Goal: Information Seeking & Learning: Learn about a topic

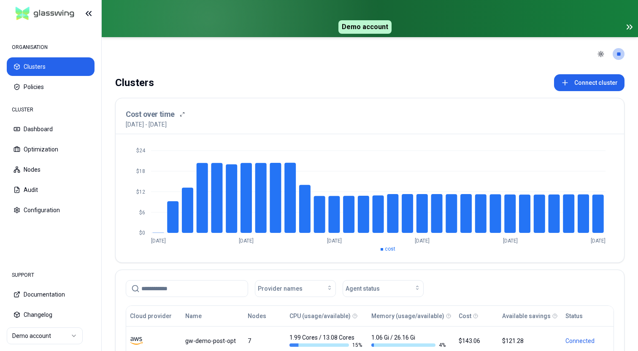
click at [629, 27] on icon at bounding box center [629, 27] width 10 height 10
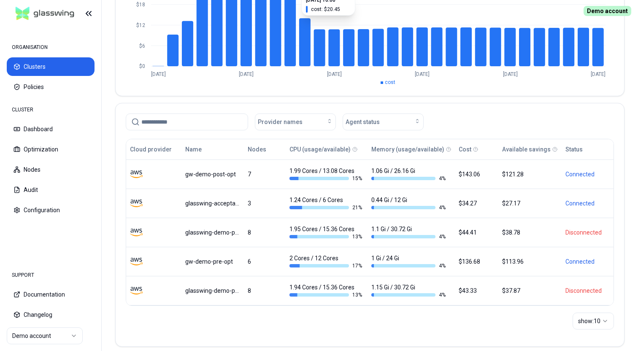
scroll to position [139, 0]
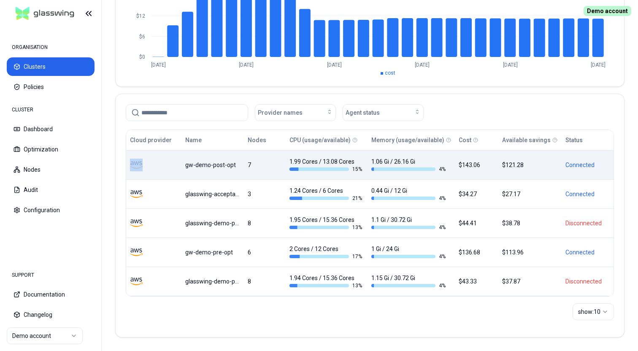
click at [224, 167] on div "gw-demo-post-opt" at bounding box center [212, 165] width 54 height 8
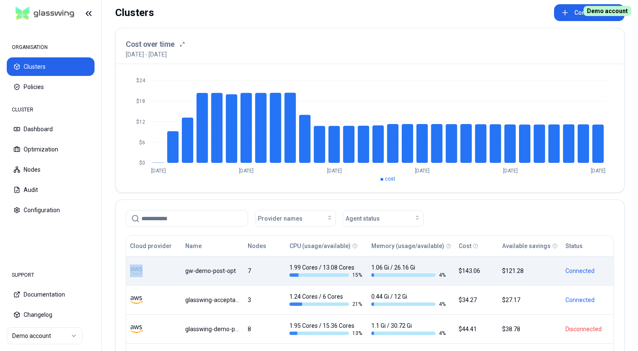
scroll to position [17, 0]
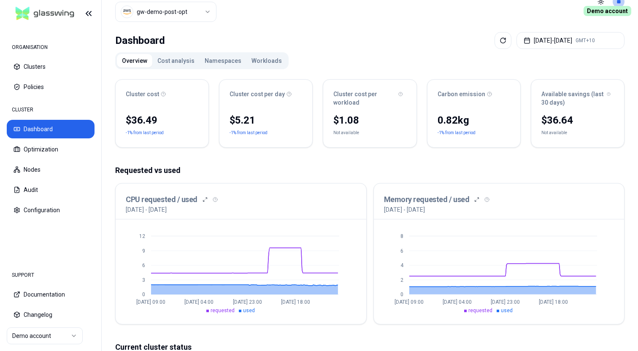
scroll to position [26, 0]
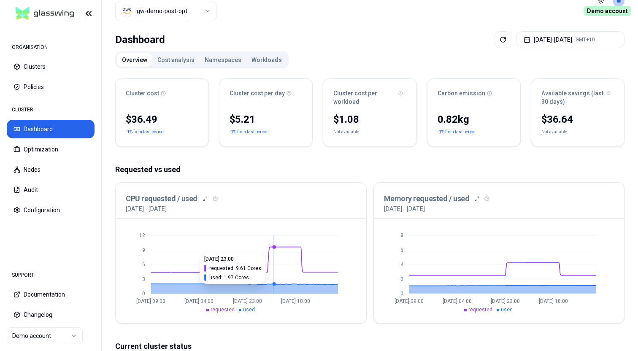
drag, startPoint x: 270, startPoint y: 247, endPoint x: 400, endPoint y: 249, distance: 129.9
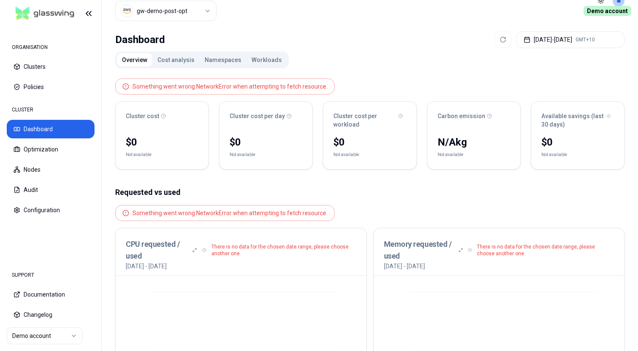
click at [364, 52] on div "Overview Cost analysis Namespaces Workloads Something went wrong: NetworkError …" at bounding box center [369, 354] width 509 height 607
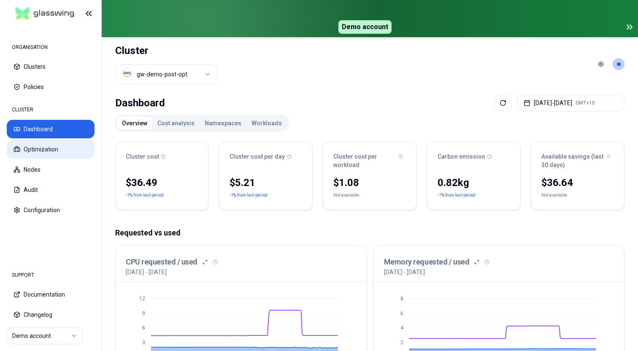
click at [43, 151] on button "Optimization" at bounding box center [51, 149] width 88 height 19
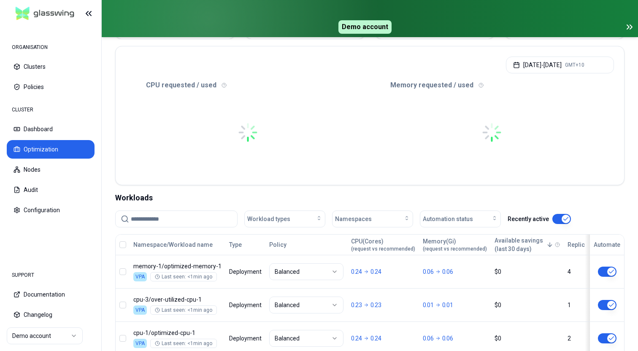
scroll to position [167, 0]
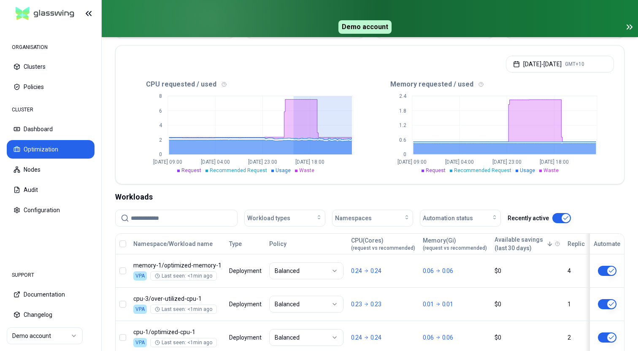
drag, startPoint x: 293, startPoint y: 113, endPoint x: 365, endPoint y: 113, distance: 72.1
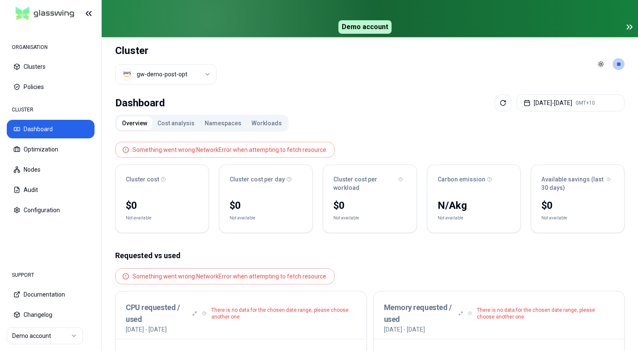
click at [427, 63] on header "Cluster gw-demo-post-opt Toggle theme **" at bounding box center [370, 64] width 536 height 54
click at [51, 65] on button "Clusters" at bounding box center [51, 66] width 88 height 19
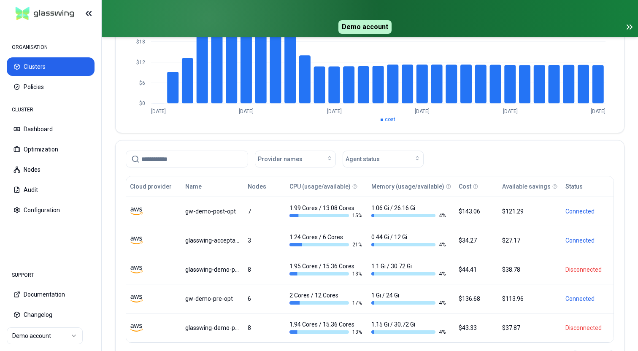
scroll to position [146, 0]
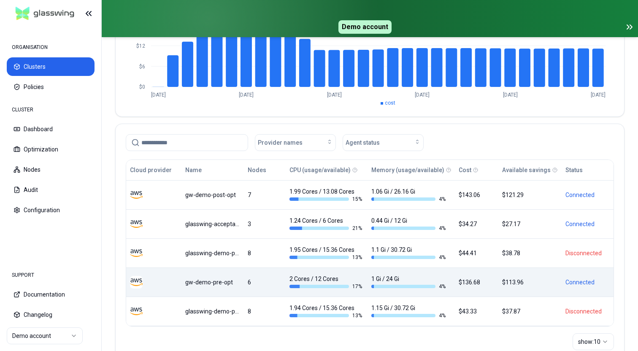
click at [221, 285] on div "gw-demo-pre-opt" at bounding box center [212, 282] width 54 height 8
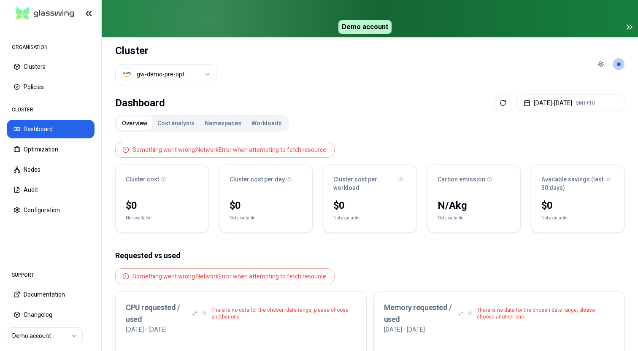
click at [427, 105] on div "Dashboard Aug 26, 2025 - Aug 26, 2025 GMT+10" at bounding box center [369, 102] width 509 height 17
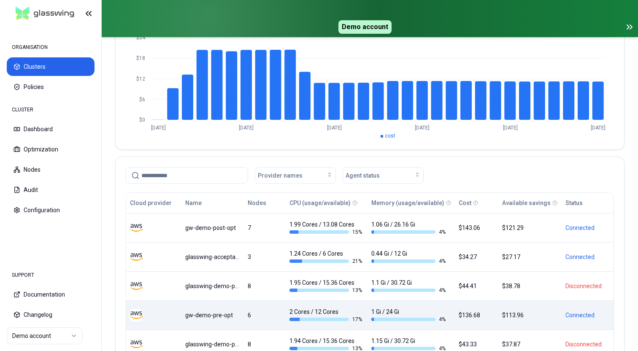
scroll to position [119, 0]
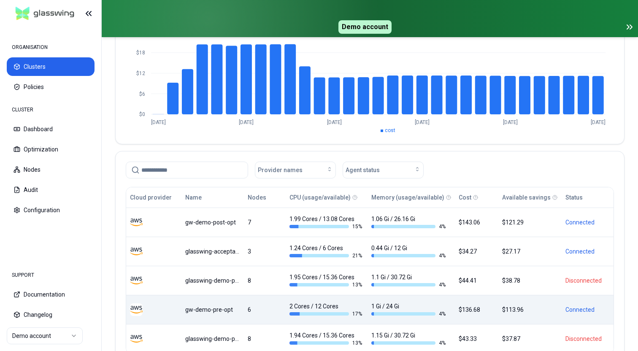
click at [232, 313] on div "gw-demo-pre-opt" at bounding box center [212, 309] width 54 height 8
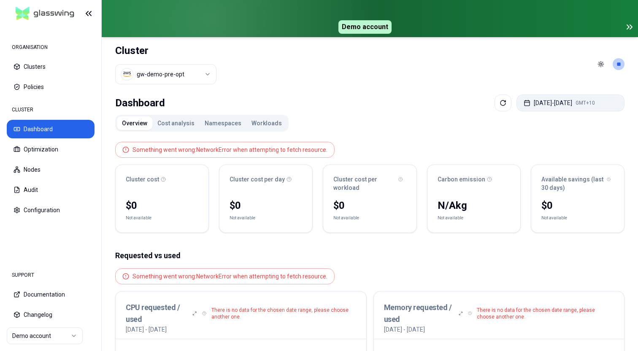
click at [566, 105] on button "Aug 26, 2025 - Aug 26, 2025 GMT+10" at bounding box center [570, 102] width 108 height 17
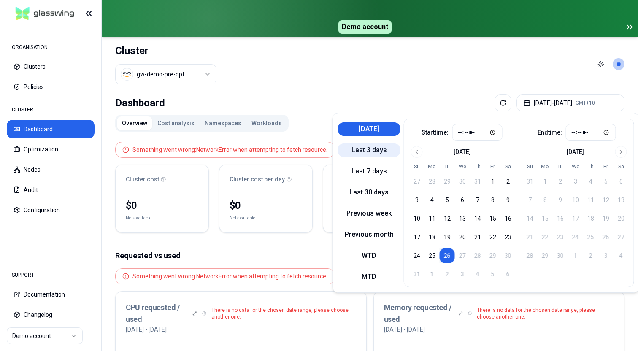
click at [369, 150] on button "Last 3 days" at bounding box center [369, 149] width 62 height 13
type input "*****"
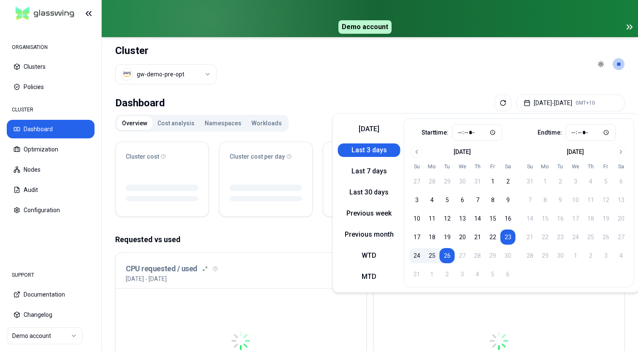
click at [473, 78] on header "Cluster gw-demo-pre-opt Toggle theme **" at bounding box center [370, 64] width 536 height 54
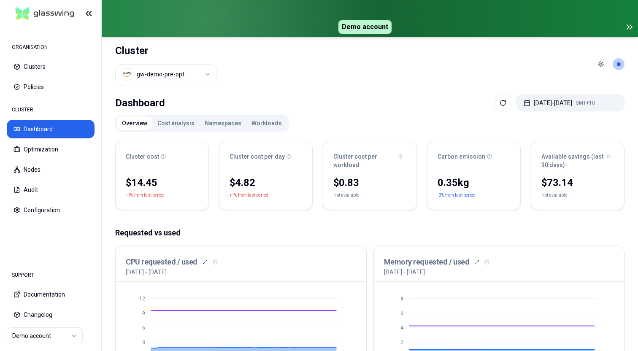
click at [526, 104] on button "Aug 23, 2025 - Aug 26, 2025 GMT+10" at bounding box center [570, 102] width 108 height 17
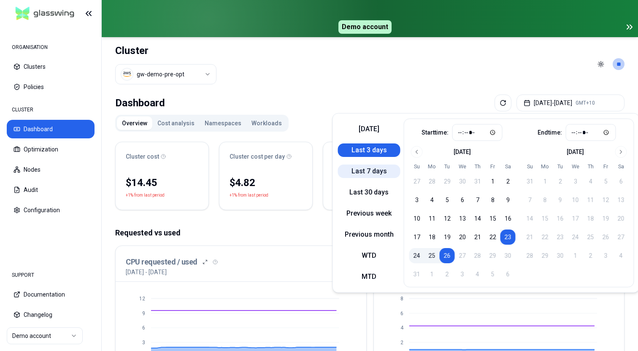
click at [374, 170] on button "Last 7 days" at bounding box center [369, 170] width 62 height 13
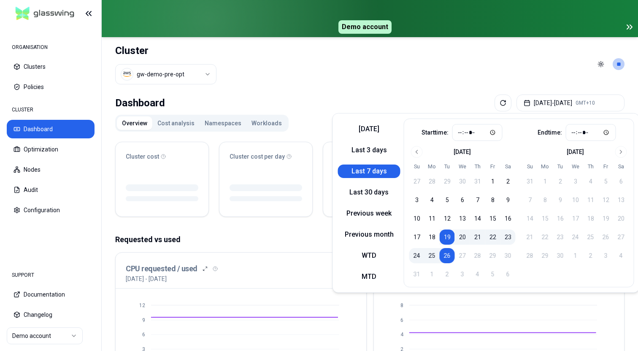
click at [361, 64] on header "Cluster gw-demo-pre-opt Toggle theme **" at bounding box center [370, 64] width 536 height 54
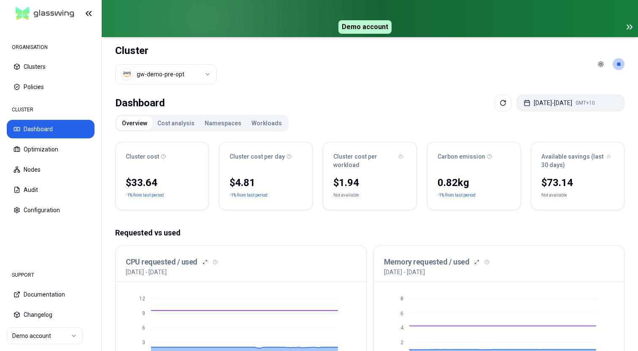
click at [559, 104] on button "Aug 19, 2025 - Aug 26, 2025 GMT+10" at bounding box center [570, 102] width 108 height 17
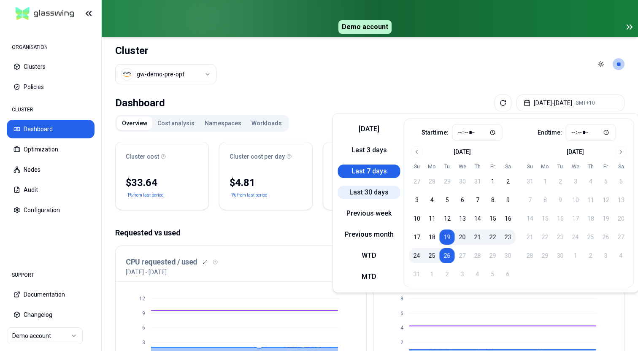
click at [369, 193] on button "Last 30 days" at bounding box center [369, 192] width 62 height 13
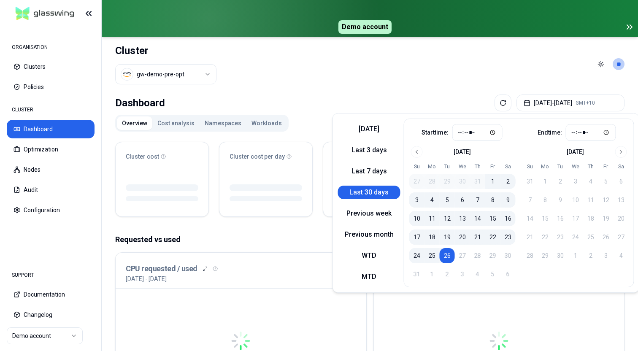
click at [358, 84] on header "Cluster gw-demo-pre-opt Toggle theme **" at bounding box center [370, 64] width 536 height 54
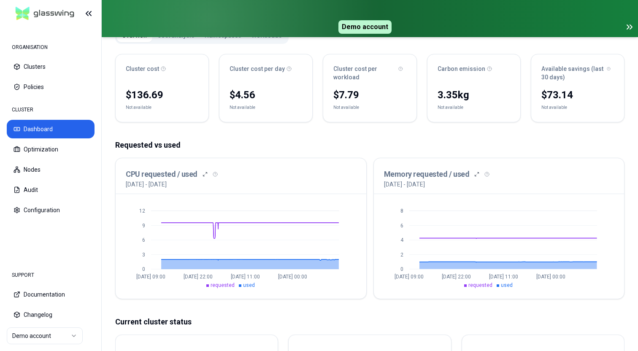
scroll to position [93, 0]
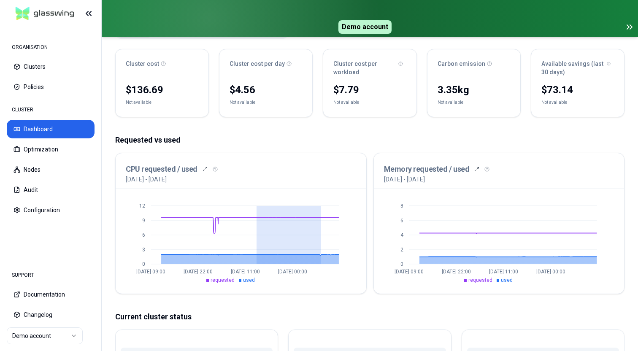
drag, startPoint x: 256, startPoint y: 241, endPoint x: 379, endPoint y: 241, distance: 122.7
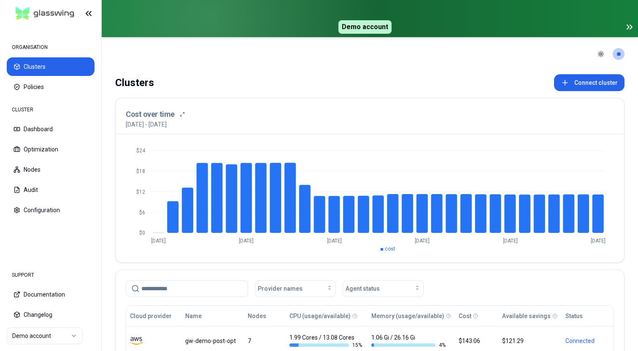
click at [629, 27] on icon at bounding box center [629, 27] width 10 height 10
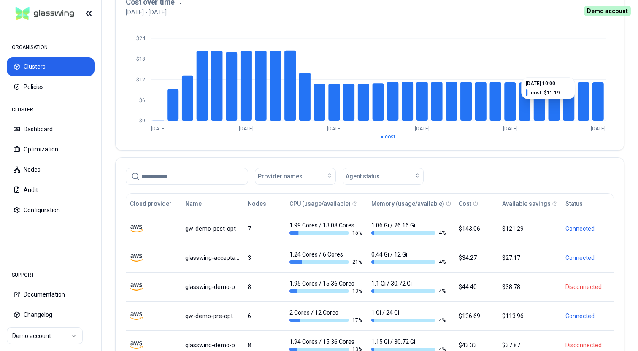
scroll to position [80, 0]
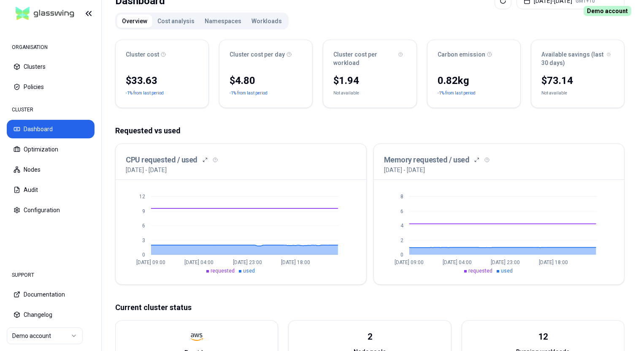
click at [269, 27] on button "Workloads" at bounding box center [266, 20] width 40 height 13
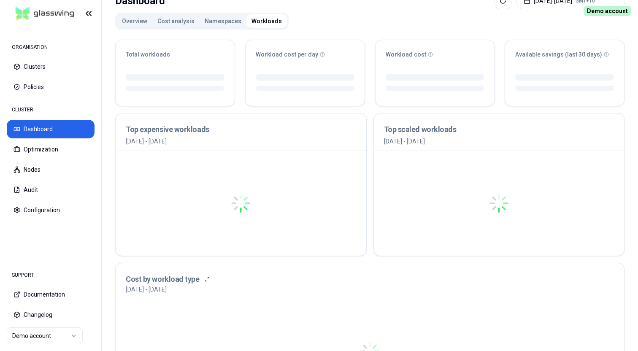
scroll to position [54, 0]
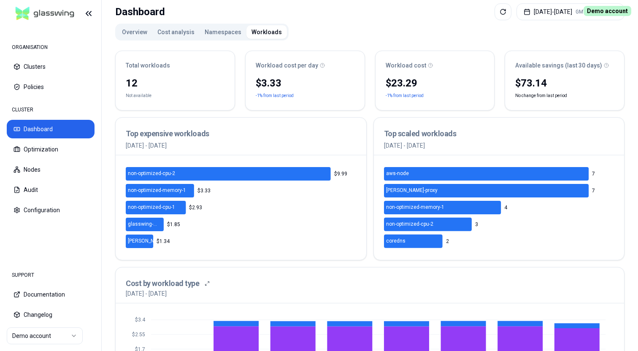
click at [139, 28] on button "Overview" at bounding box center [134, 31] width 35 height 13
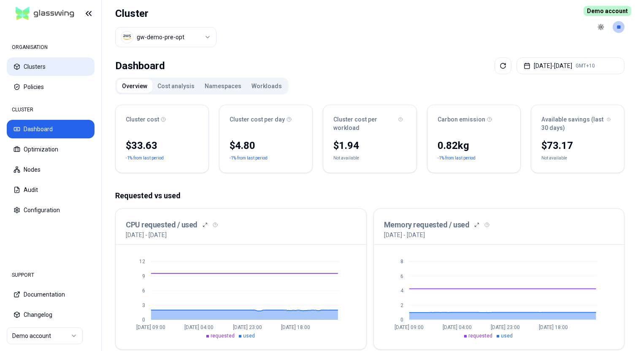
click at [57, 65] on button "Clusters" at bounding box center [51, 66] width 88 height 19
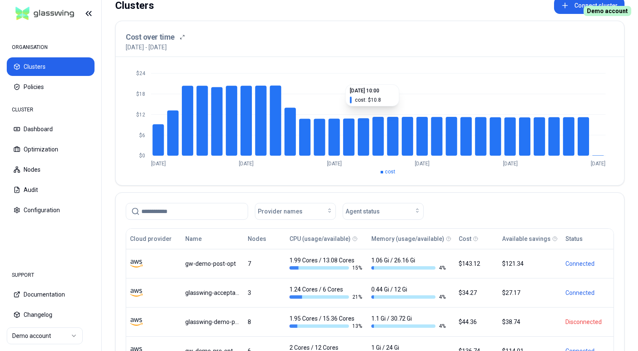
scroll to position [32, 0]
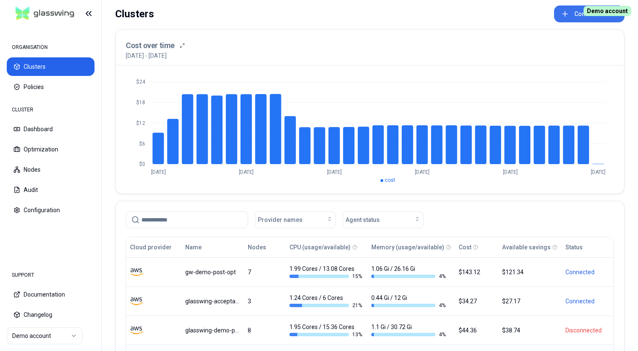
click at [580, 8] on button "Connect cluster" at bounding box center [589, 13] width 70 height 17
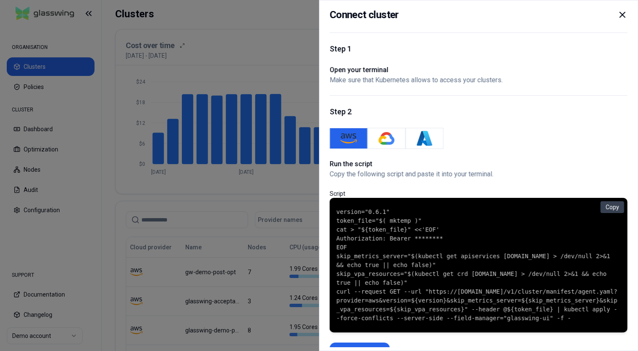
click at [624, 15] on icon at bounding box center [622, 15] width 10 height 10
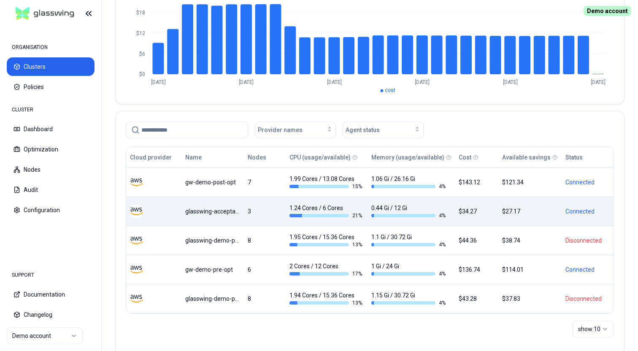
scroll to position [122, 0]
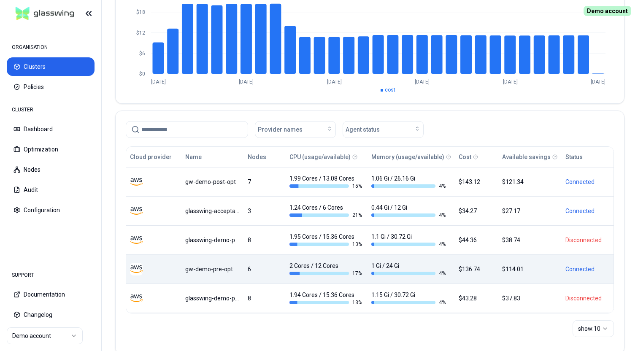
click at [269, 269] on div "6" at bounding box center [265, 269] width 34 height 8
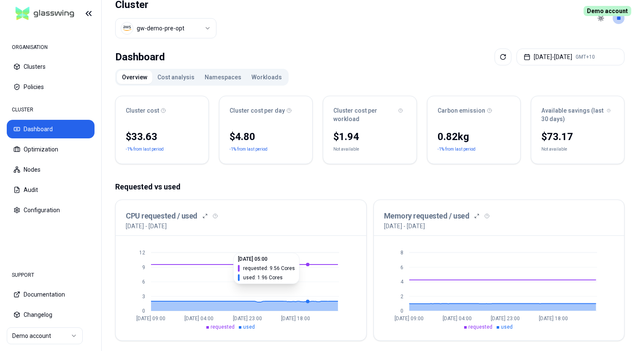
scroll to position [6, 0]
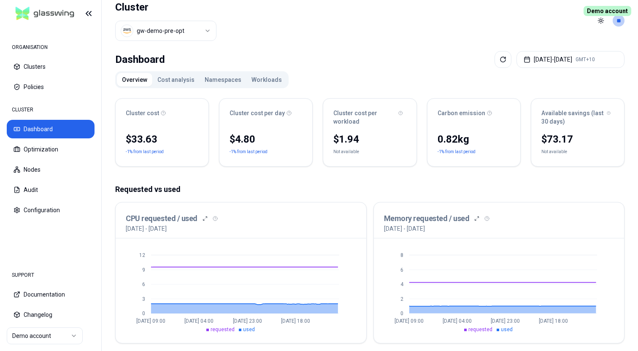
click at [262, 79] on button "Workloads" at bounding box center [266, 79] width 40 height 13
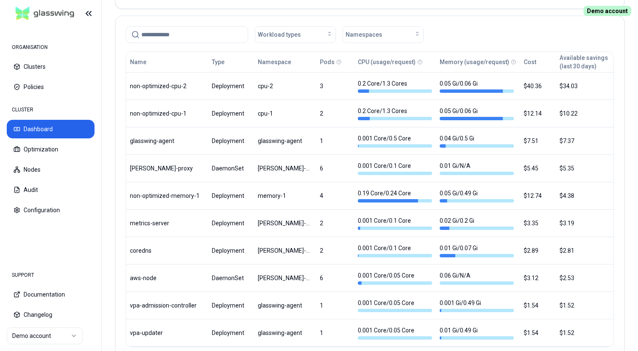
scroll to position [459, 0]
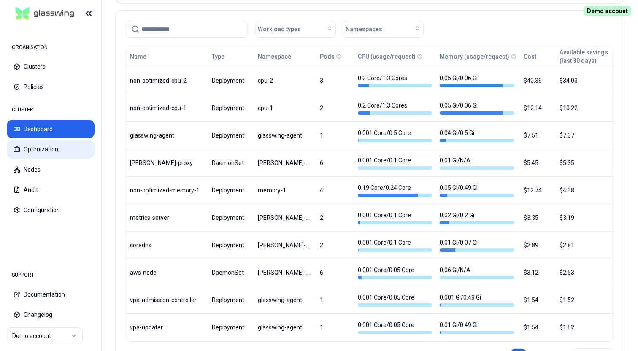
click at [45, 155] on button "Optimization" at bounding box center [51, 149] width 88 height 19
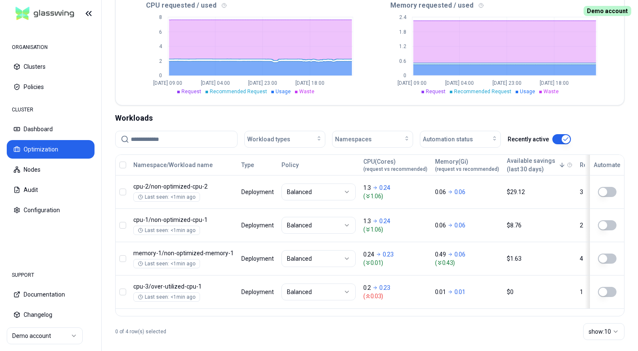
scroll to position [218, 0]
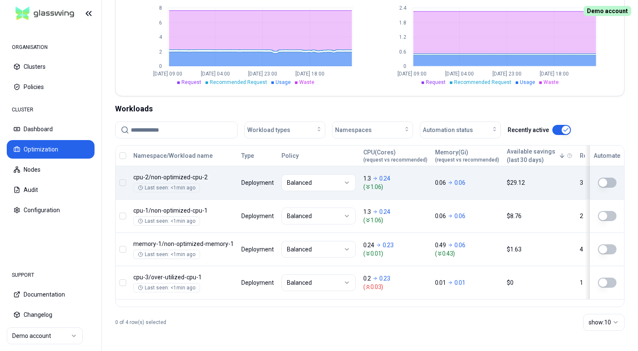
click at [603, 186] on button "button" at bounding box center [607, 183] width 19 height 10
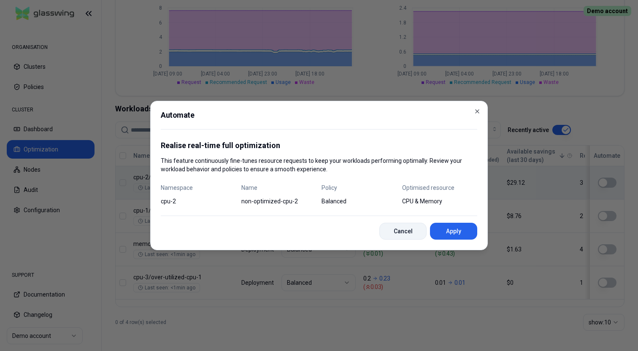
click at [405, 231] on button "Cancel" at bounding box center [402, 231] width 47 height 17
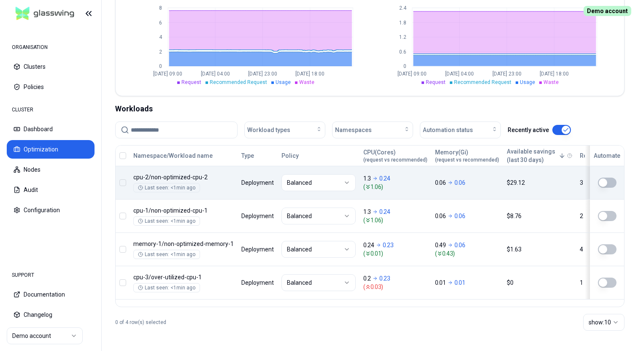
click at [346, 180] on html "ORGANISATION Clusters Policies CLUSTER Dashboard Optimization Nodes Audit Confi…" at bounding box center [319, 175] width 638 height 351
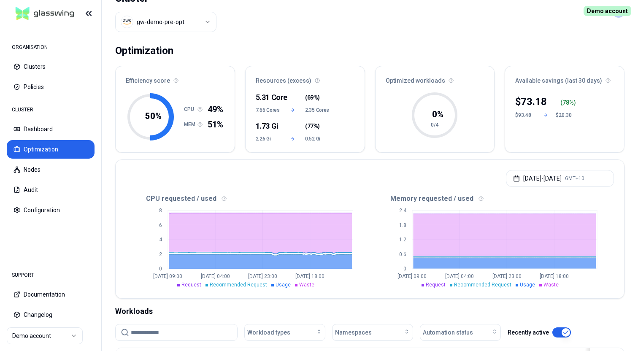
scroll to position [0, 0]
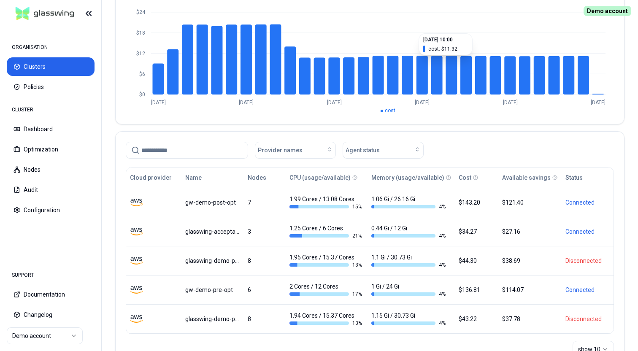
scroll to position [102, 0]
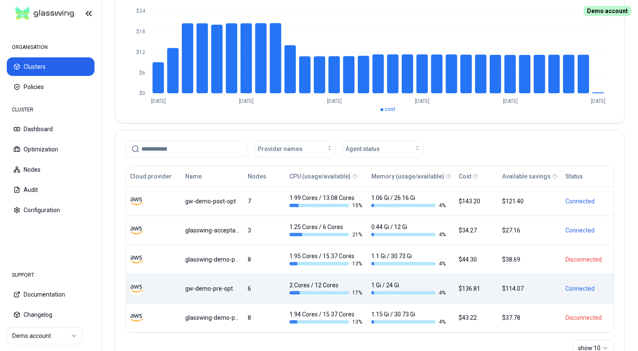
click at [215, 289] on div "gw-demo-pre-opt" at bounding box center [212, 288] width 54 height 8
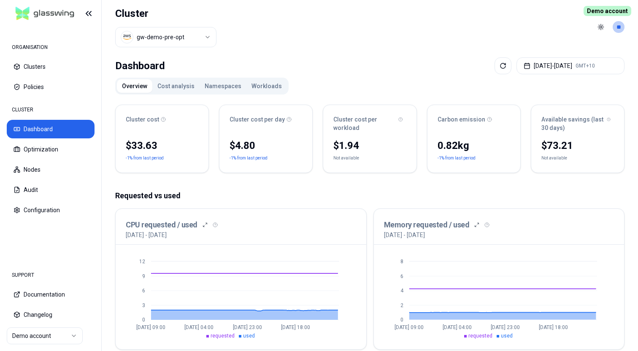
click at [356, 56] on div "Dashboard Aug 19, 2025 - Aug 26, 2025 GMT+10 Overview Cost analysis Namespaces …" at bounding box center [370, 341] width 536 height 574
click at [417, 49] on header "Cluster gw-demo-pre-opt Toggle theme **" at bounding box center [370, 27] width 536 height 54
click at [358, 46] on header "Cluster gw-demo-pre-opt Toggle theme **" at bounding box center [370, 27] width 536 height 54
click at [48, 56] on div "ORGANISATION Clusters Policies" at bounding box center [51, 67] width 88 height 57
click at [43, 62] on button "Clusters" at bounding box center [51, 66] width 88 height 19
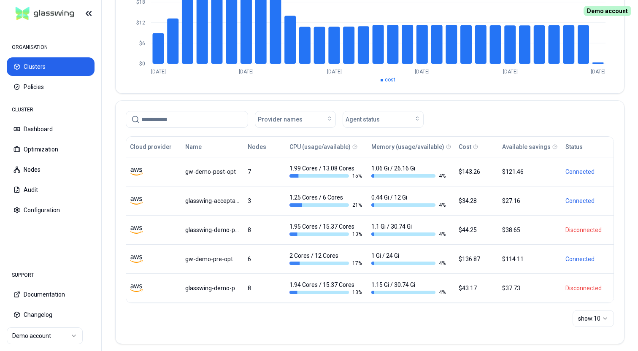
scroll to position [139, 0]
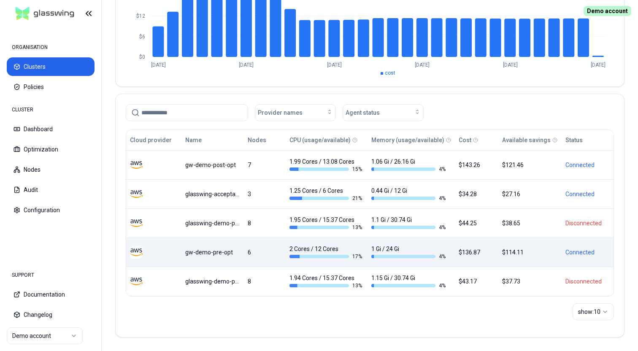
click at [202, 251] on div "gw-demo-pre-opt" at bounding box center [212, 252] width 54 height 8
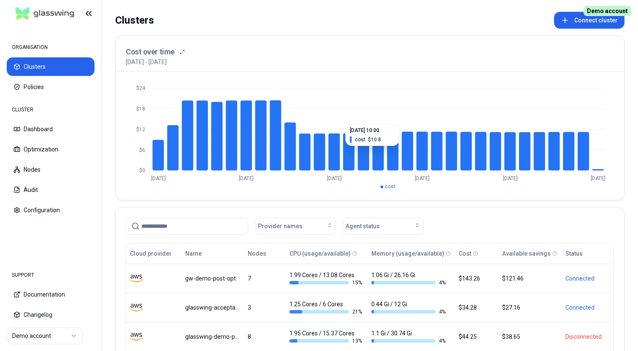
scroll to position [14, 0]
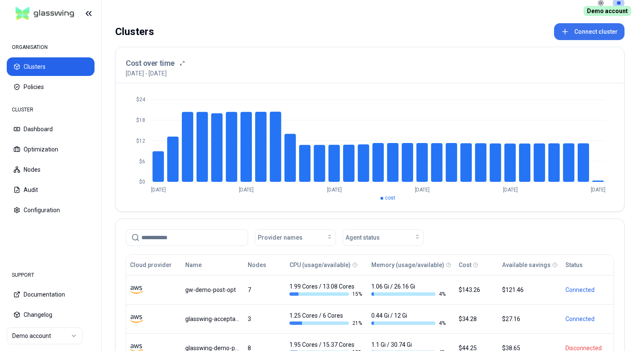
click at [591, 28] on button "Connect cluster" at bounding box center [589, 31] width 70 height 17
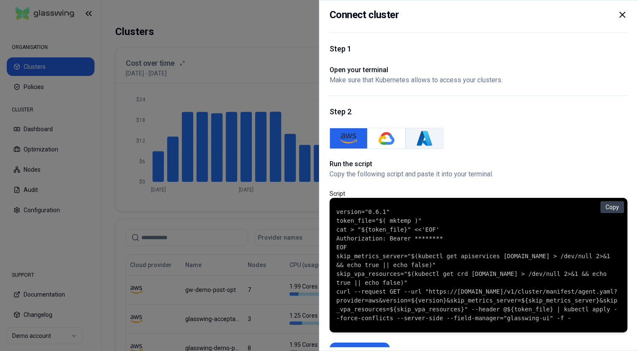
click at [414, 137] on button "Azure" at bounding box center [424, 138] width 38 height 21
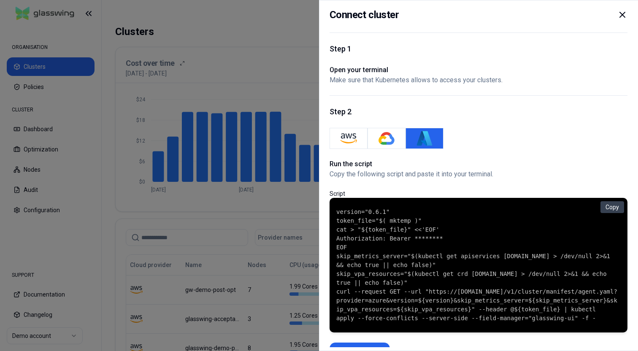
scroll to position [40, 0]
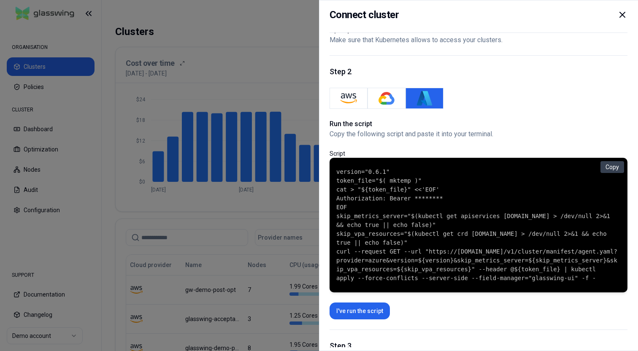
click at [625, 16] on icon at bounding box center [622, 15] width 10 height 10
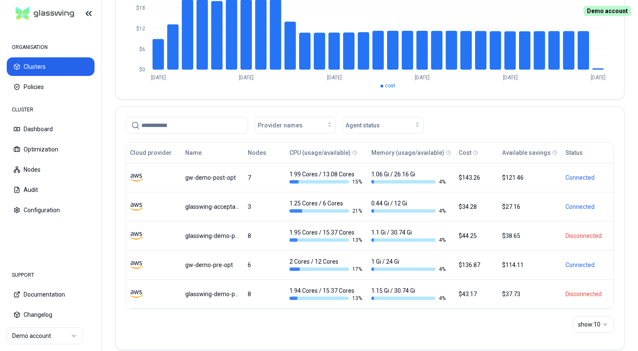
scroll to position [134, 0]
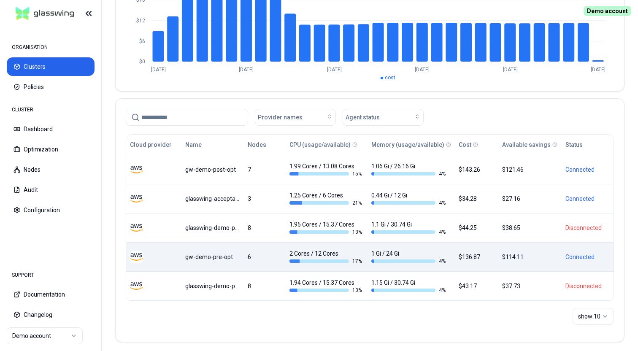
click at [223, 254] on div "gw-demo-pre-opt" at bounding box center [212, 257] width 54 height 8
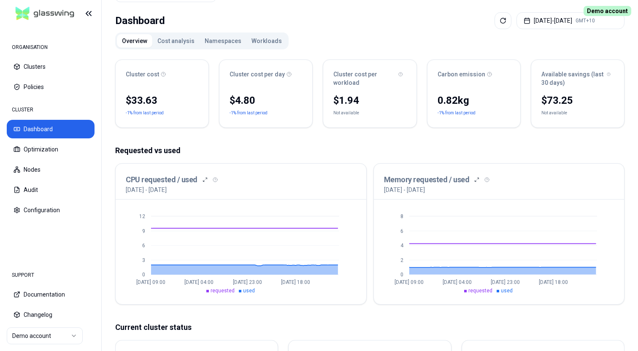
scroll to position [31, 0]
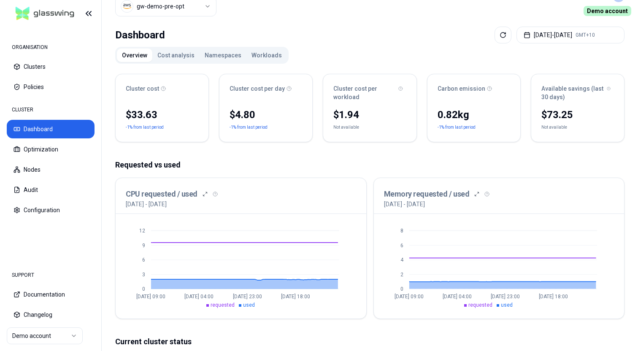
click at [265, 57] on button "Workloads" at bounding box center [266, 54] width 40 height 13
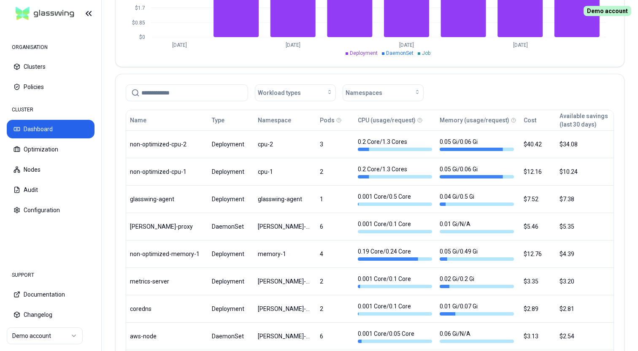
scroll to position [410, 0]
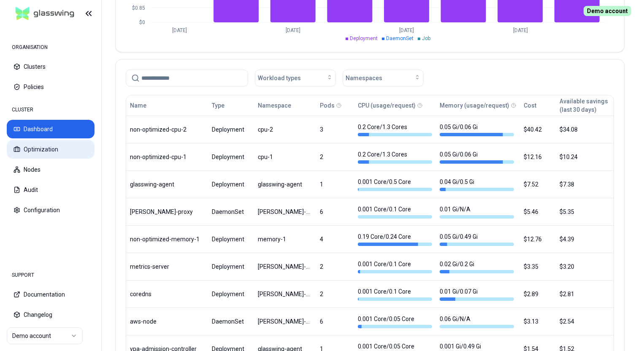
click at [29, 150] on button "Optimization" at bounding box center [51, 149] width 88 height 19
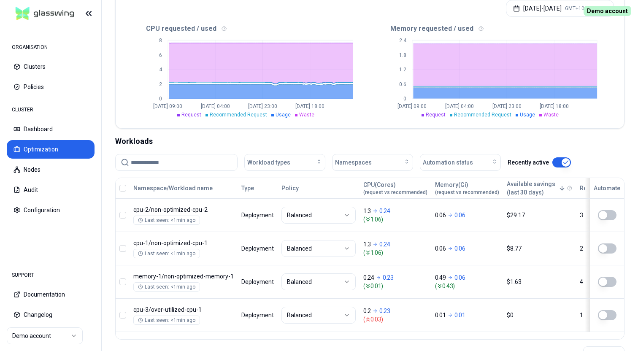
scroll to position [218, 0]
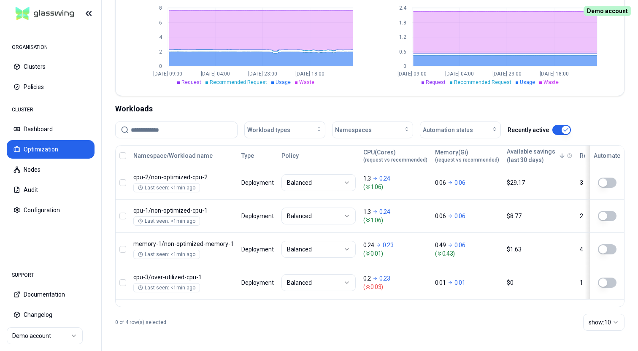
click at [603, 183] on button "button" at bounding box center [607, 183] width 19 height 10
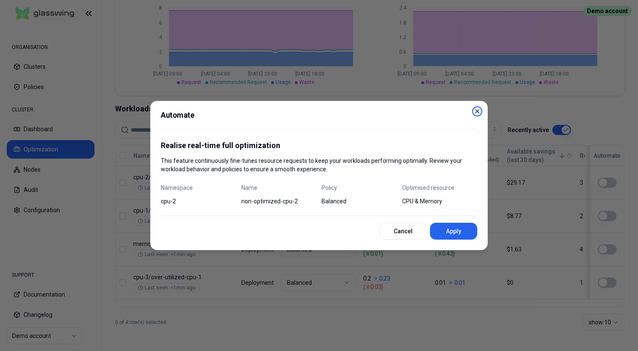
click at [476, 111] on icon "button" at bounding box center [477, 111] width 7 height 7
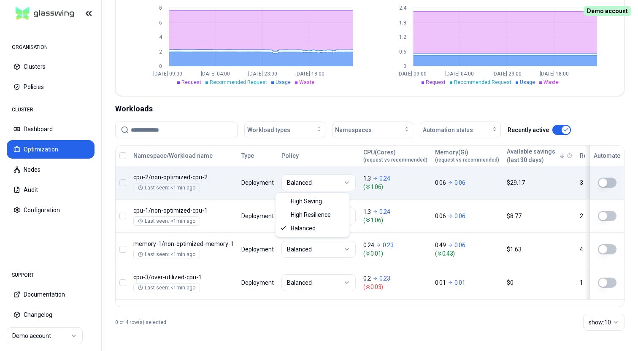
click at [323, 186] on html "ORGANISATION Clusters Policies CLUSTER Dashboard Optimization Nodes Audit Confi…" at bounding box center [319, 175] width 638 height 351
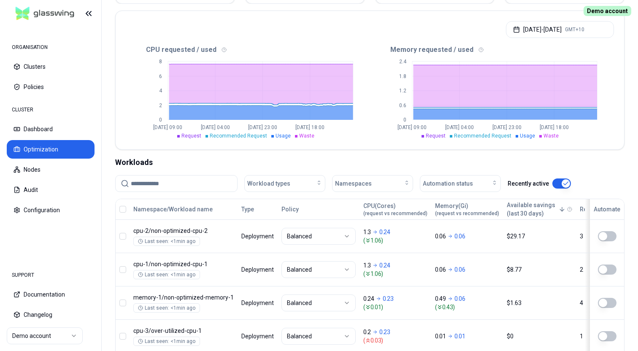
scroll to position [160, 0]
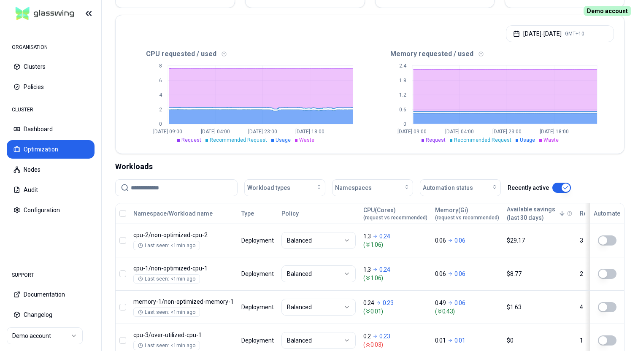
click at [304, 26] on div "Aug 19, 2025 - Aug 26, 2025 GMT+10" at bounding box center [370, 31] width 508 height 32
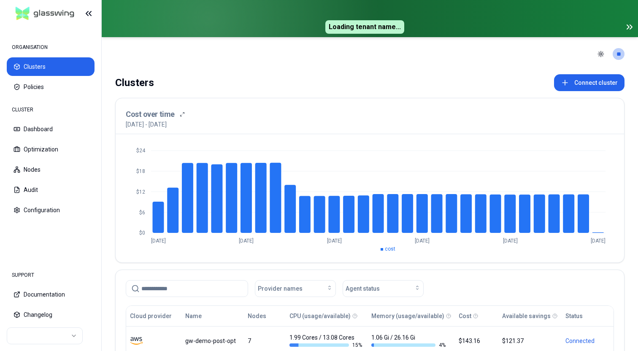
scroll to position [159, 0]
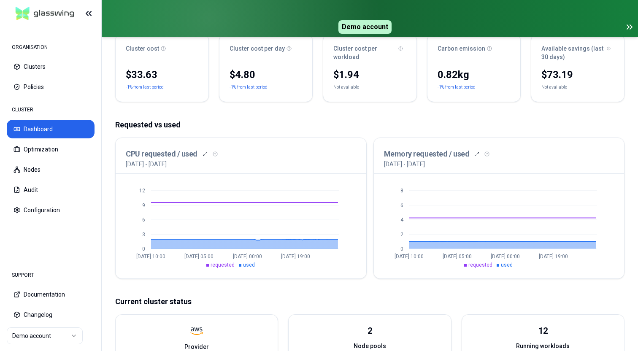
scroll to position [115, 0]
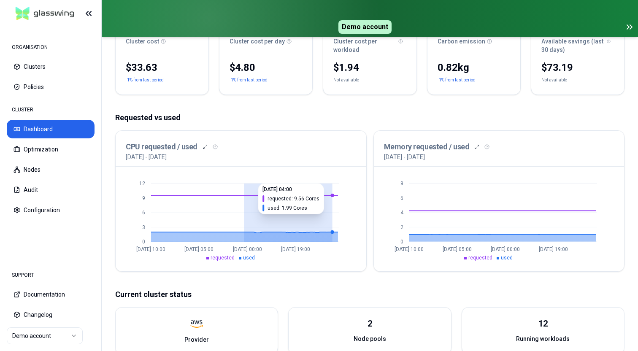
drag, startPoint x: 244, startPoint y: 208, endPoint x: 327, endPoint y: 207, distance: 83.1
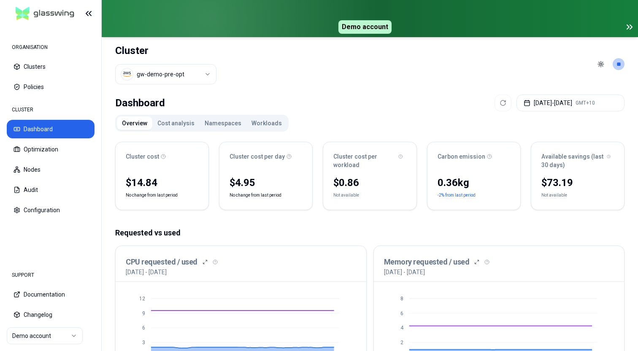
click at [628, 29] on icon at bounding box center [628, 27] width 2 height 4
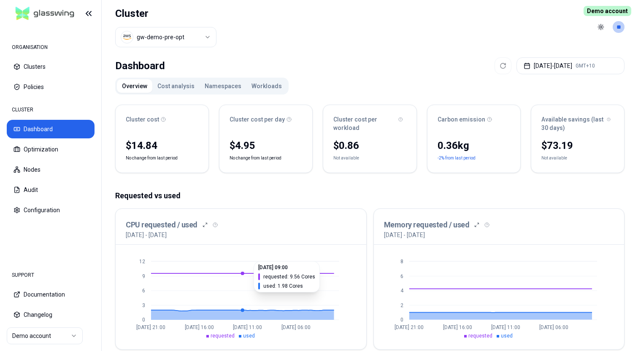
click at [242, 288] on icon at bounding box center [242, 296] width 183 height 46
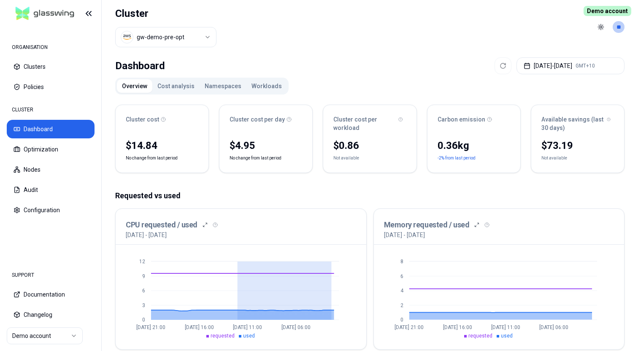
drag, startPoint x: 237, startPoint y: 287, endPoint x: 372, endPoint y: 290, distance: 135.0
click at [337, 185] on div "Cluster cost $14.84 No change from last period Cluster cost per day $4.95 No ch…" at bounding box center [369, 356] width 509 height 517
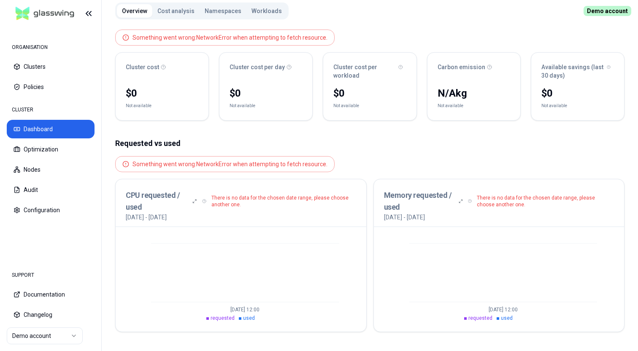
scroll to position [78, 0]
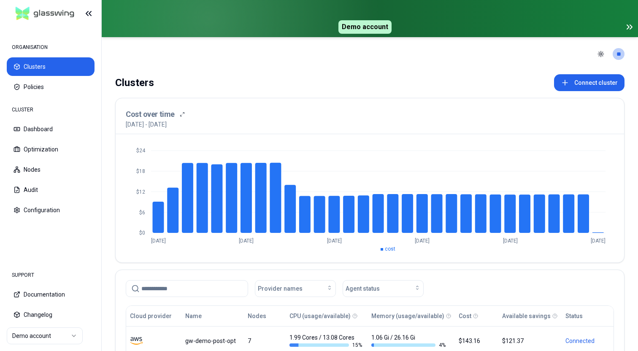
scroll to position [160, 0]
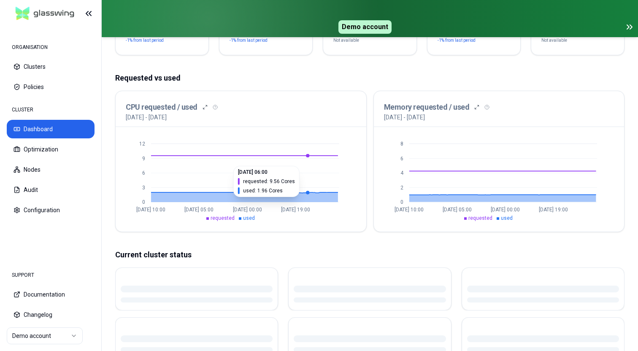
scroll to position [156, 0]
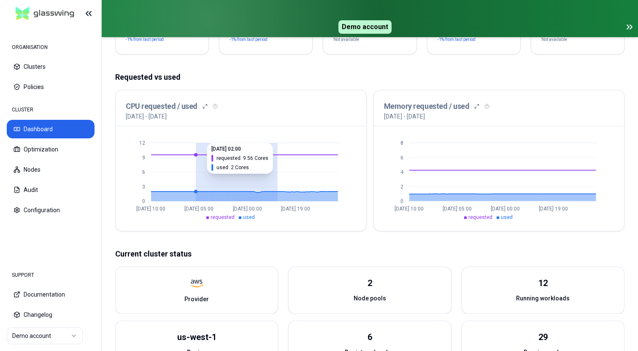
drag, startPoint x: 277, startPoint y: 183, endPoint x: 196, endPoint y: 176, distance: 82.2
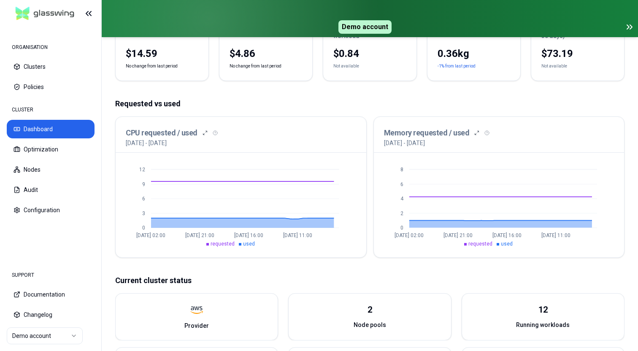
scroll to position [133, 0]
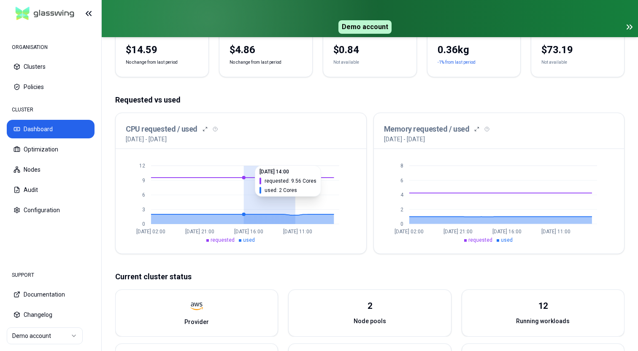
drag, startPoint x: 294, startPoint y: 194, endPoint x: 213, endPoint y: 194, distance: 81.0
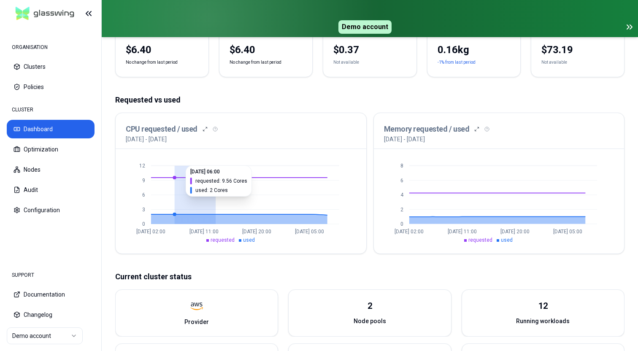
drag, startPoint x: 213, startPoint y: 194, endPoint x: 174, endPoint y: 192, distance: 38.8
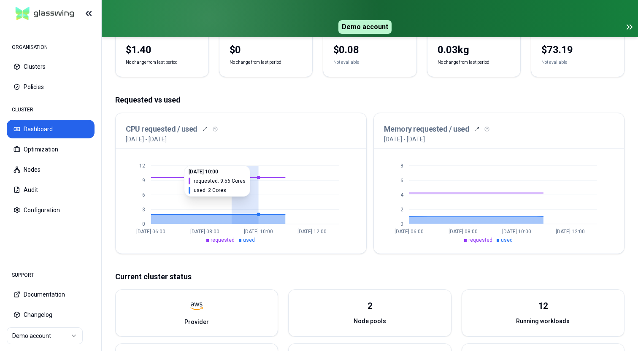
drag, startPoint x: 237, startPoint y: 190, endPoint x: 259, endPoint y: 190, distance: 21.1
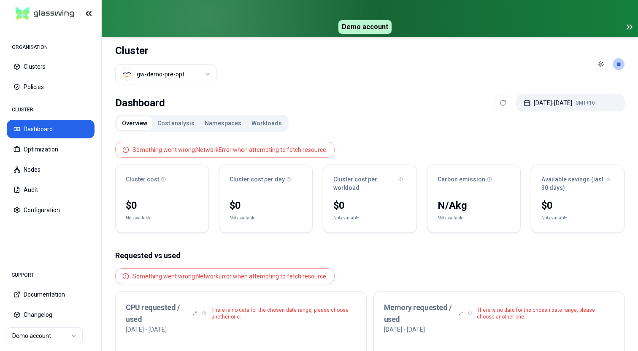
click at [567, 104] on button "[DATE] - [DATE] GMT+10" at bounding box center [570, 102] width 108 height 17
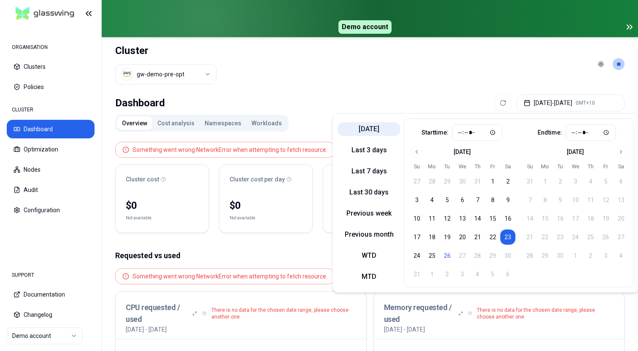
click at [367, 125] on button "[DATE]" at bounding box center [369, 128] width 62 height 13
type input "*****"
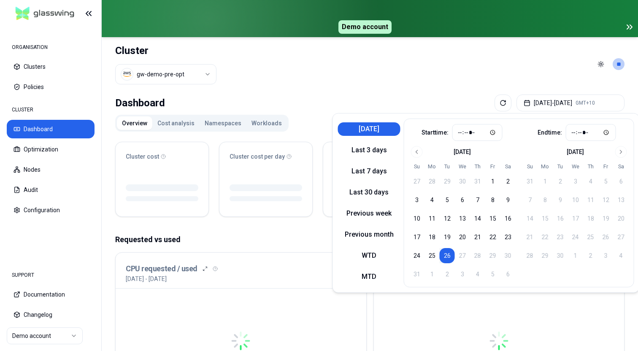
click at [329, 75] on header "Cluster gw-demo-pre-opt Toggle theme **" at bounding box center [370, 64] width 536 height 54
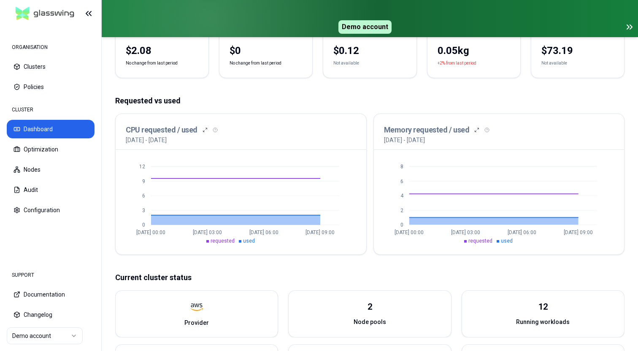
scroll to position [135, 0]
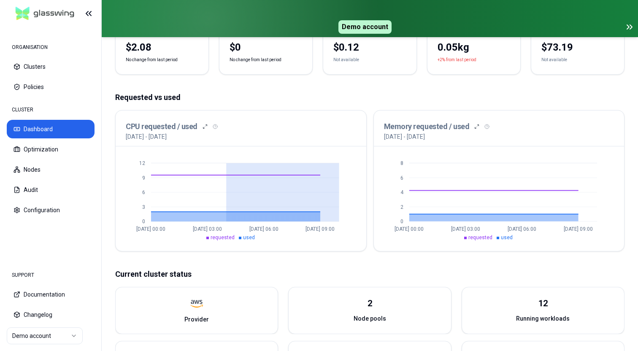
drag, startPoint x: 255, startPoint y: 187, endPoint x: 330, endPoint y: 195, distance: 75.5
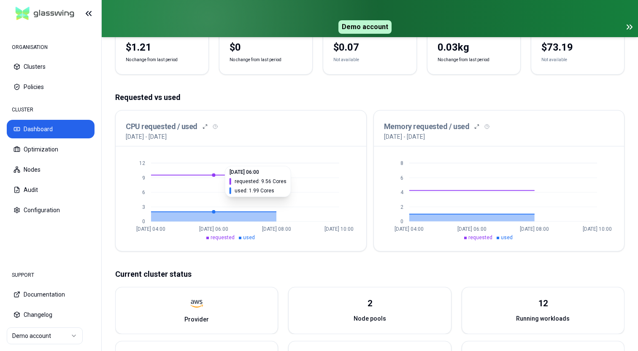
click at [209, 201] on icon at bounding box center [213, 198] width 125 height 46
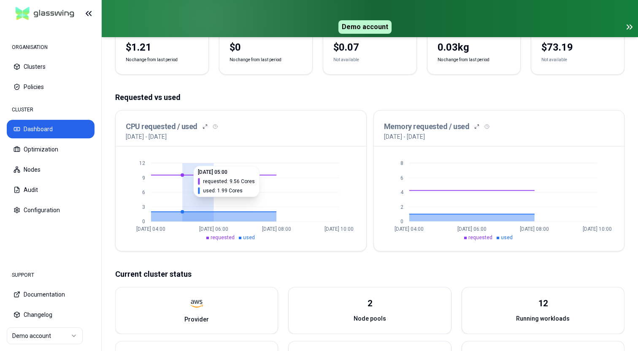
drag, startPoint x: 211, startPoint y: 201, endPoint x: 187, endPoint y: 201, distance: 24.0
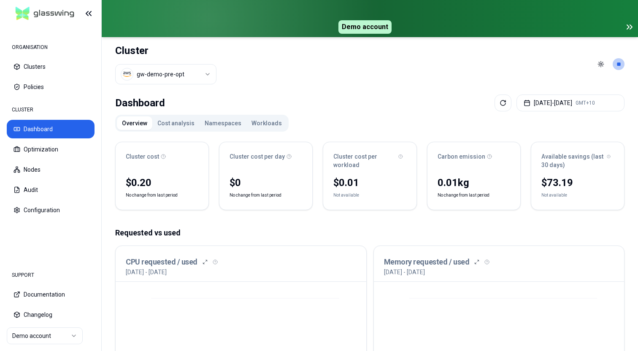
click at [631, 24] on icon at bounding box center [629, 27] width 10 height 10
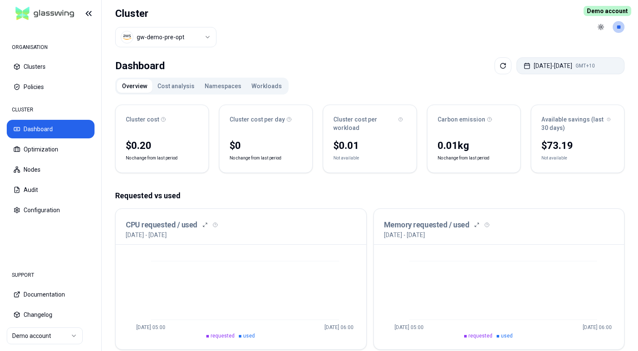
click at [553, 73] on button "[DATE] - [DATE] GMT+10" at bounding box center [570, 65] width 108 height 17
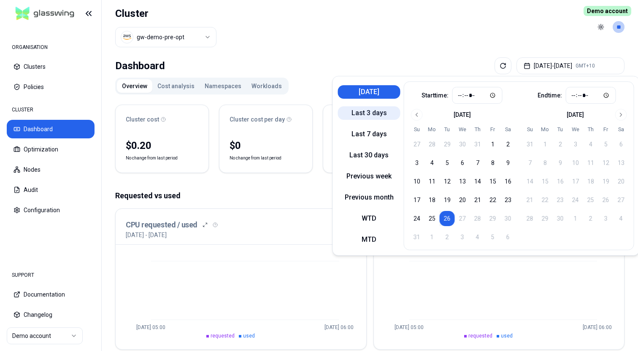
click at [368, 112] on button "Last 3 days" at bounding box center [369, 112] width 62 height 13
type input "*****"
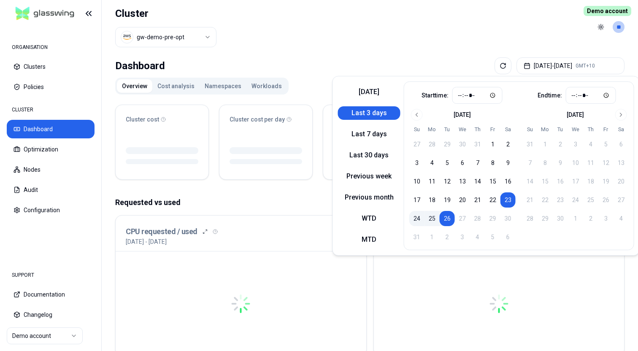
click at [277, 40] on header "Cluster gw-demo-pre-opt Toggle theme **" at bounding box center [370, 27] width 536 height 54
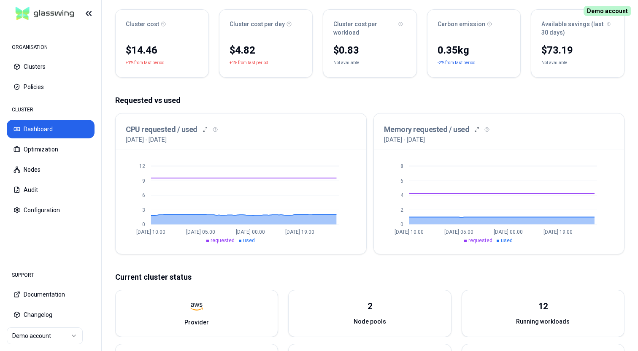
scroll to position [98, 0]
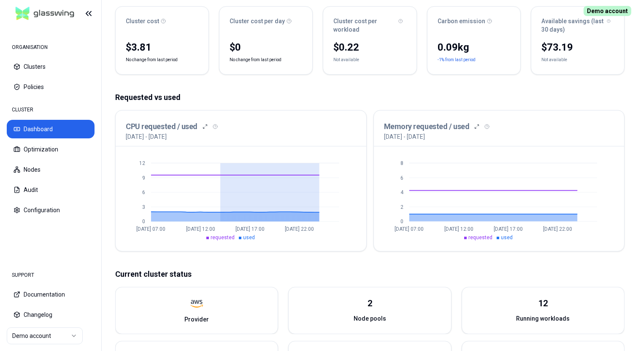
drag, startPoint x: 218, startPoint y: 192, endPoint x: 396, endPoint y: 192, distance: 177.5
click at [367, 88] on div "Cluster cost $3.81 No change from last period Cluster cost per day $0 No change…" at bounding box center [369, 258] width 509 height 517
click at [468, 211] on icon at bounding box center [493, 206] width 168 height 31
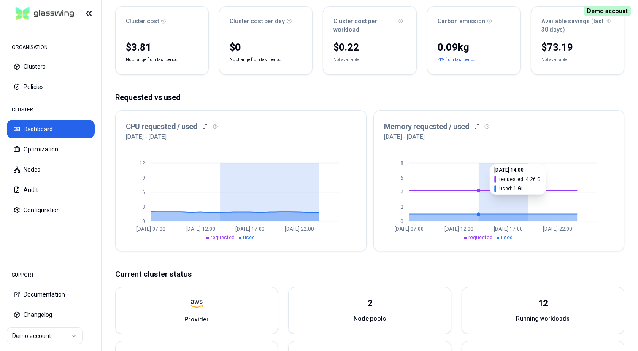
drag, startPoint x: 515, startPoint y: 199, endPoint x: 459, endPoint y: 199, distance: 56.1
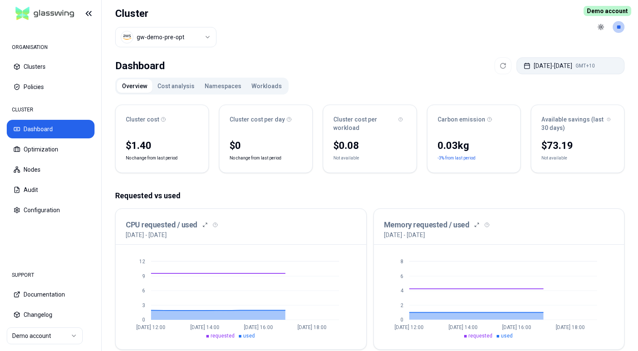
click at [536, 65] on button "Aug 24, 2025 - Aug 24, 2025 GMT+10" at bounding box center [570, 65] width 108 height 17
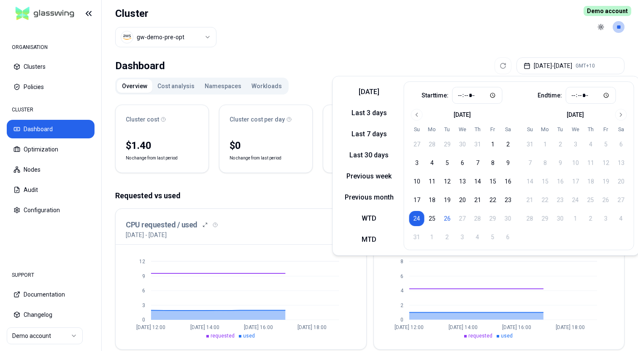
click at [367, 121] on div "Today Last 3 days Last 7 days Last 30 days Previous week Previous month WTD MTD" at bounding box center [369, 165] width 62 height 169
click at [369, 111] on button "Last 3 days" at bounding box center [369, 112] width 62 height 13
type input "*****"
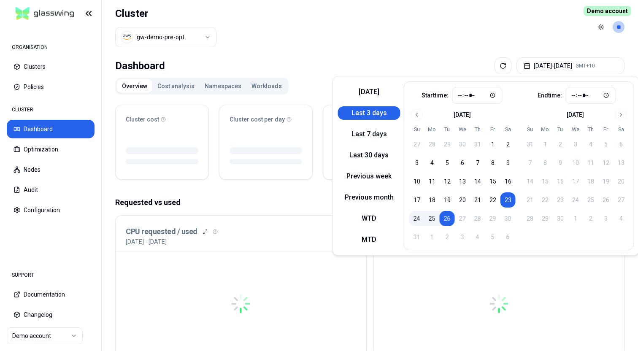
click at [323, 26] on header "Cluster gw-demo-pre-opt Toggle theme **" at bounding box center [370, 27] width 536 height 54
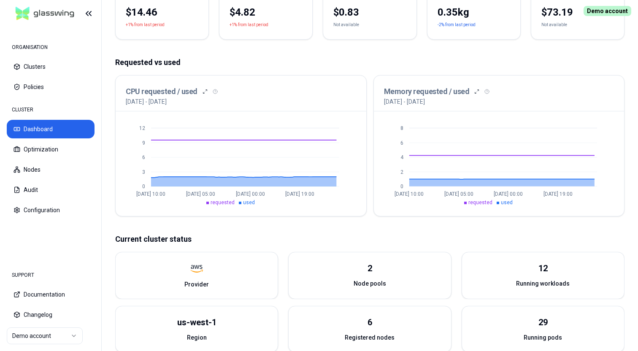
scroll to position [132, 0]
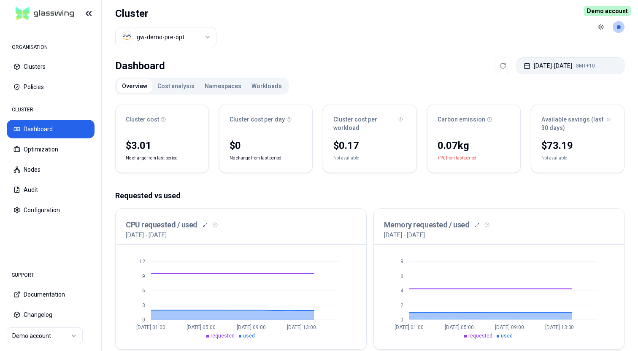
click at [541, 63] on button "Aug 24, 2025 - Aug 24, 2025 GMT+10" at bounding box center [570, 65] width 108 height 17
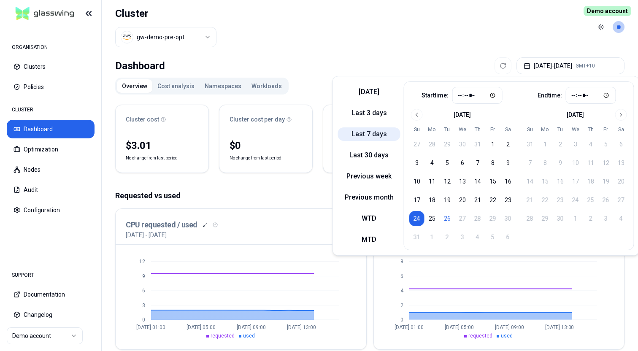
click at [358, 129] on button "Last 7 days" at bounding box center [369, 133] width 62 height 13
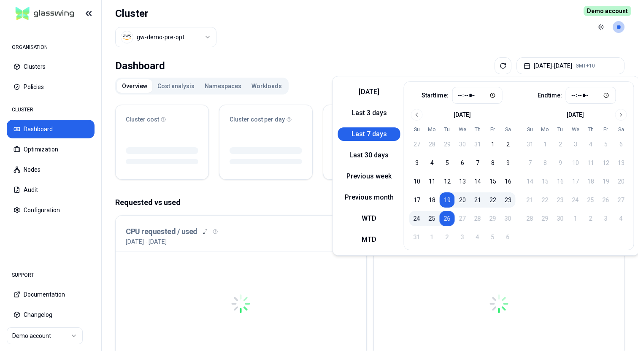
type input "*****"
click at [351, 49] on header "Cluster gw-demo-pre-opt Toggle theme **" at bounding box center [370, 27] width 536 height 54
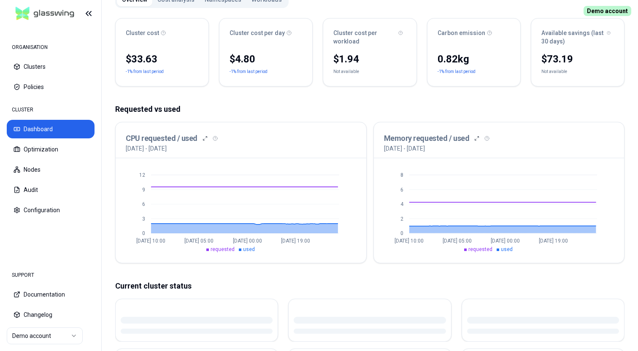
scroll to position [89, 0]
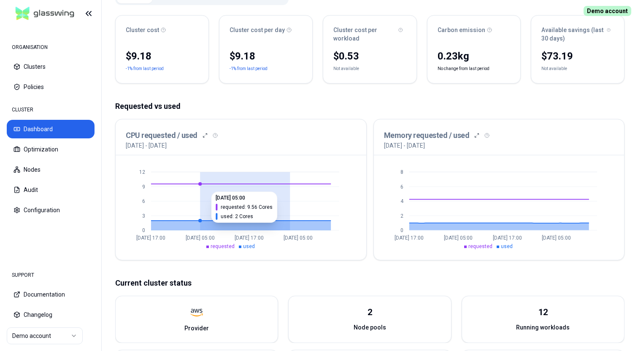
drag, startPoint x: 291, startPoint y: 203, endPoint x: 242, endPoint y: 189, distance: 50.3
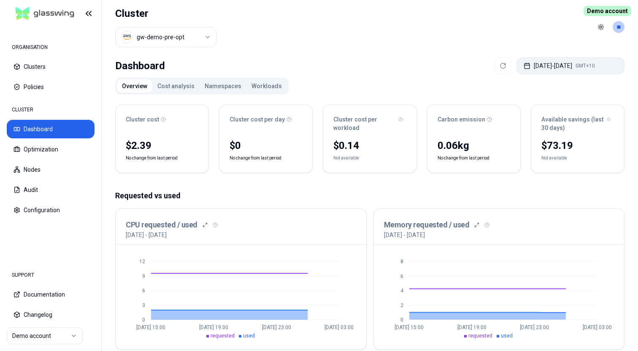
click at [536, 62] on button "Aug 21, 2025 - Aug 22, 2025 GMT+10" at bounding box center [570, 65] width 108 height 17
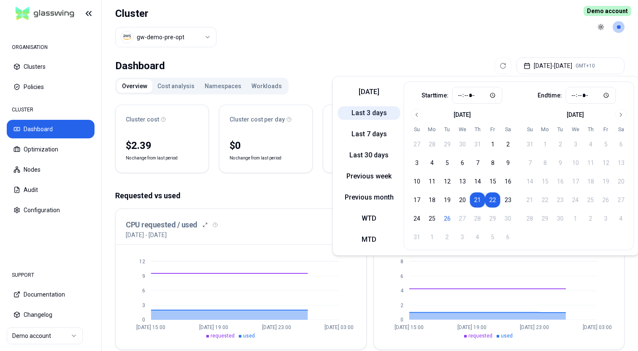
click at [353, 115] on button "Last 3 days" at bounding box center [369, 112] width 62 height 13
type input "*****"
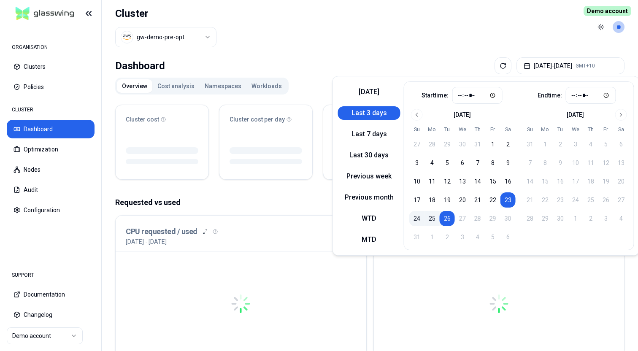
click at [363, 42] on header "Cluster gw-demo-pre-opt Toggle theme **" at bounding box center [370, 27] width 536 height 54
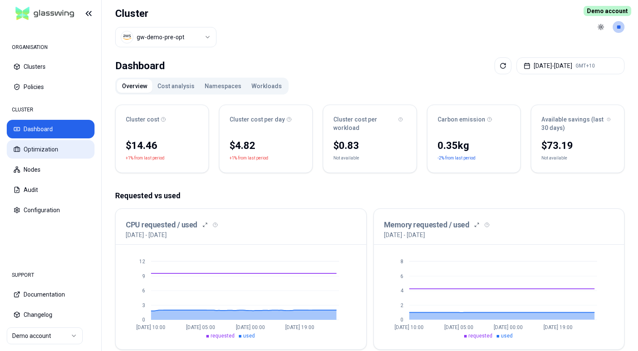
click at [62, 146] on button "Optimization" at bounding box center [51, 149] width 88 height 19
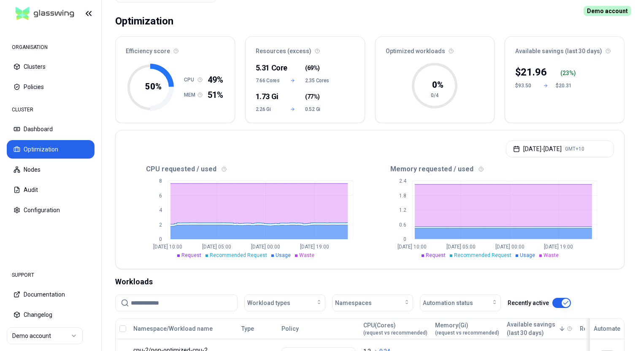
scroll to position [46, 0]
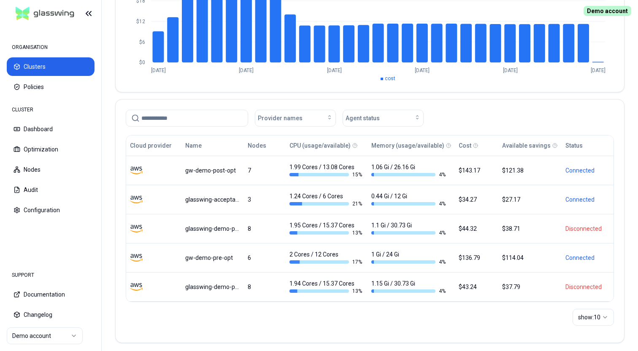
scroll to position [139, 0]
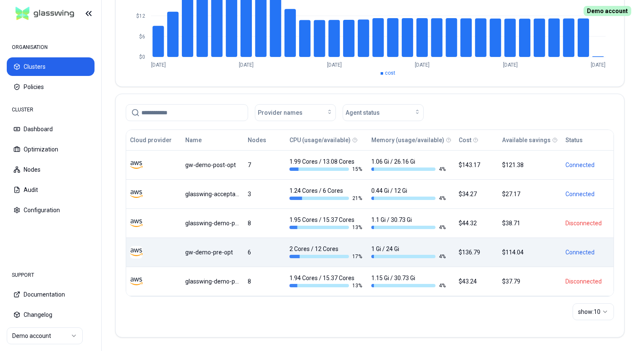
click at [207, 253] on div "gw-demo-pre-opt" at bounding box center [212, 252] width 54 height 8
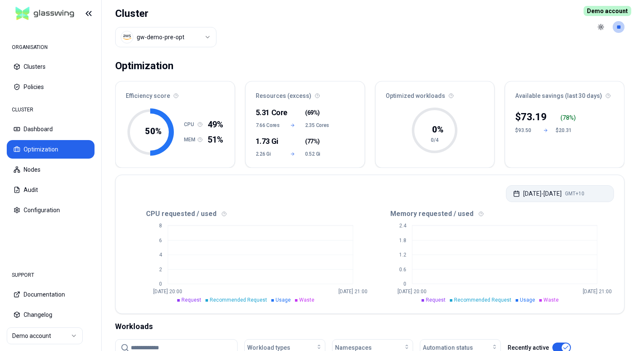
click at [555, 197] on button "Aug 24, 2025 - Aug 24, 2025 GMT+10" at bounding box center [560, 193] width 108 height 17
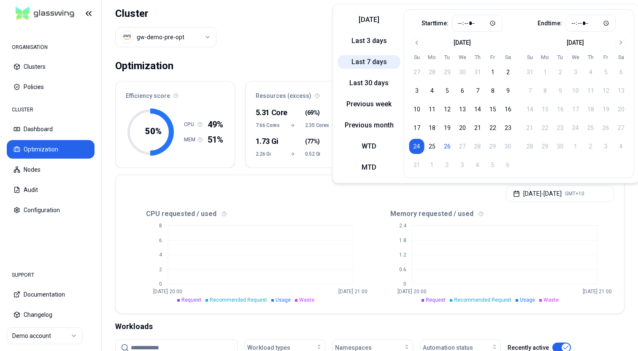
click at [369, 57] on button "Last 7 days" at bounding box center [369, 61] width 62 height 13
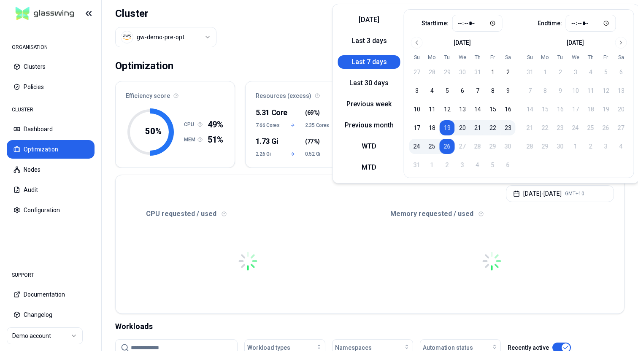
type input "*****"
click at [299, 25] on header "Cluster gw-demo-pre-opt Toggle theme **" at bounding box center [370, 27] width 536 height 54
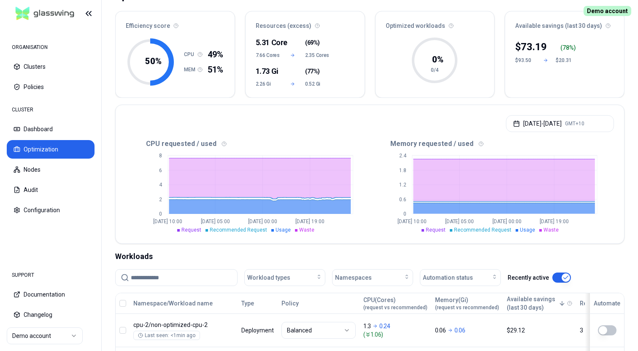
scroll to position [73, 0]
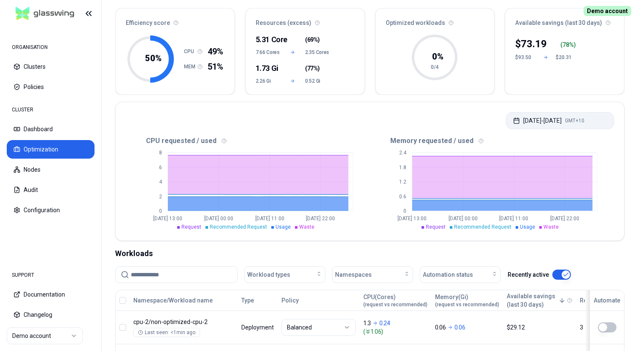
click at [536, 119] on button "Aug 20, 2025 - Aug 22, 2025 GMT+10" at bounding box center [560, 120] width 108 height 17
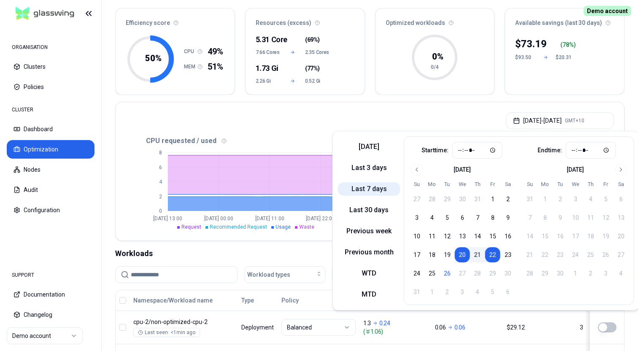
click at [376, 183] on button "Last 7 days" at bounding box center [369, 188] width 62 height 13
type input "*****"
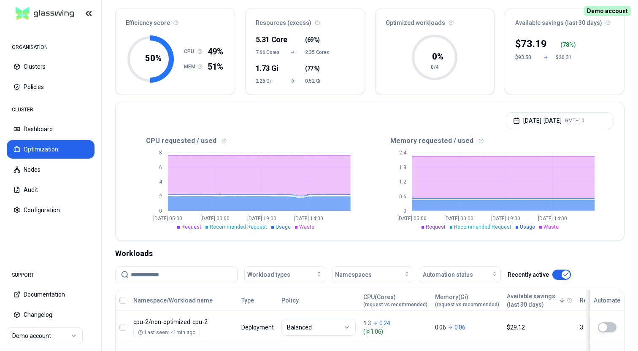
click at [297, 119] on div "Aug 21, 2025 - Aug 24, 2025 GMT+10" at bounding box center [370, 118] width 508 height 32
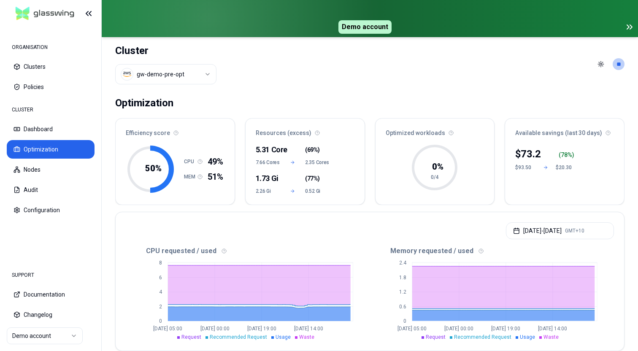
click at [627, 27] on icon at bounding box center [629, 27] width 10 height 10
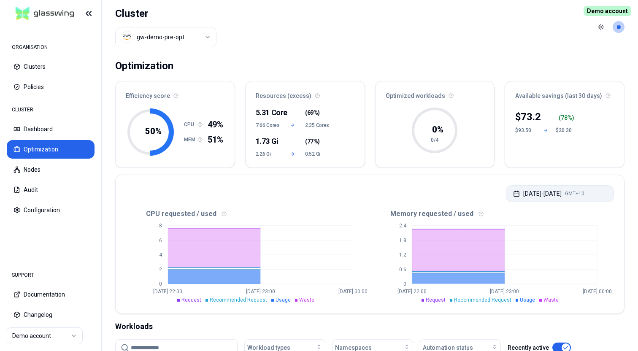
click at [551, 200] on button "Aug 21, 2025 - Aug 22, 2025 GMT+10" at bounding box center [560, 193] width 108 height 17
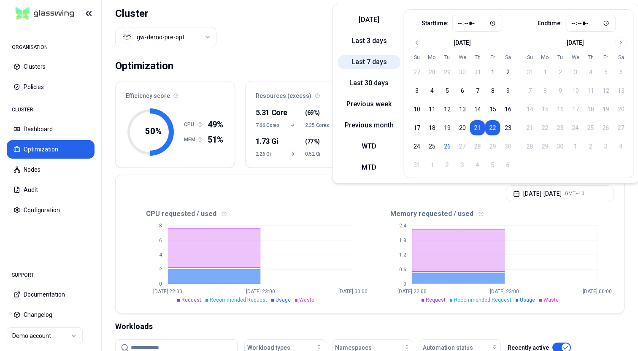
click at [367, 65] on button "Last 7 days" at bounding box center [369, 61] width 62 height 13
type input "*****"
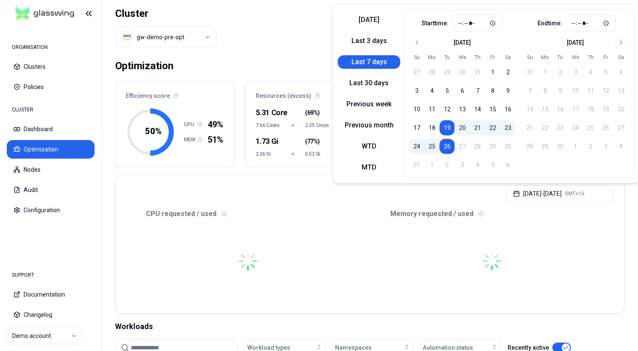
click at [310, 47] on header "Cluster gw-demo-pre-opt Toggle theme **" at bounding box center [370, 27] width 536 height 54
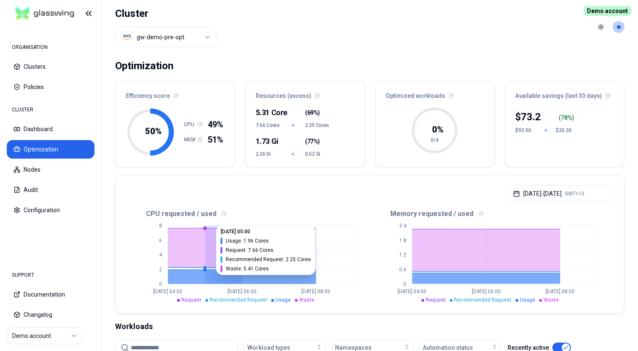
drag, startPoint x: 259, startPoint y: 255, endPoint x: 215, endPoint y: 248, distance: 44.4
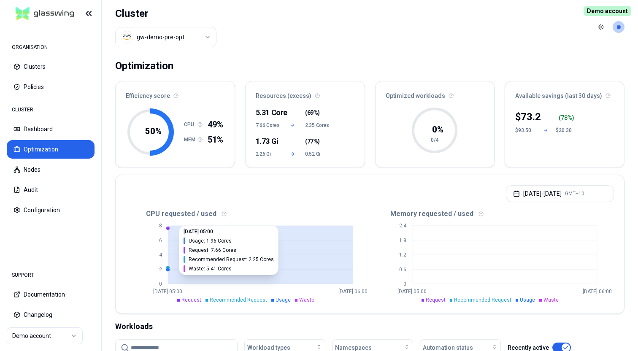
drag, startPoint x: 288, startPoint y: 254, endPoint x: 215, endPoint y: 254, distance: 72.1
click at [215, 254] on icon "0 2 4 6 8 Aug 23 05:00 Aug 23 06:00" at bounding box center [248, 261] width 244 height 84
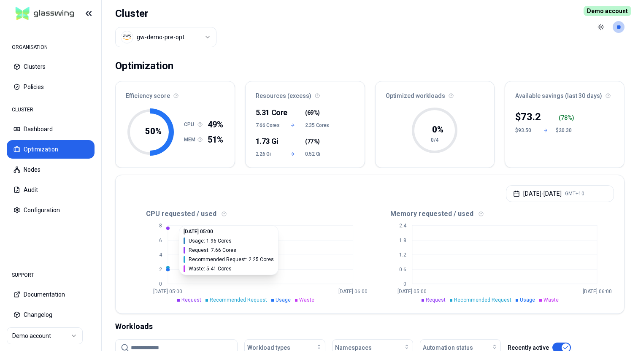
click at [325, 254] on icon "0 2 4 6 8 Aug 23 05:00 Aug 23 06:00" at bounding box center [248, 261] width 244 height 84
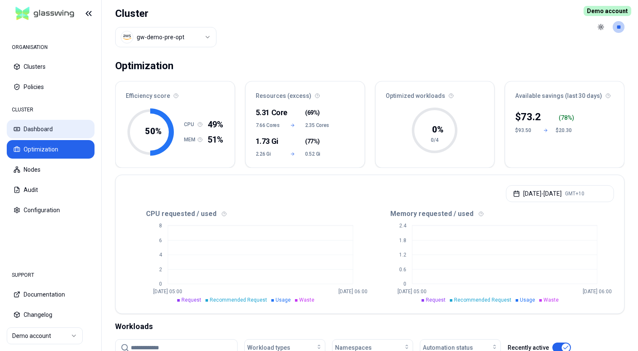
click at [61, 132] on button "Dashboard" at bounding box center [51, 129] width 88 height 19
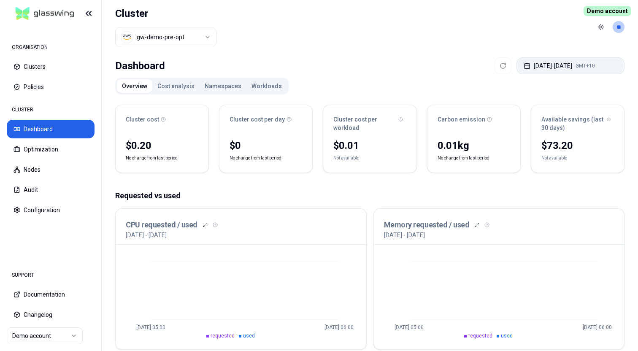
click at [525, 64] on button "Aug 23, 2025 - Aug 23, 2025 GMT+10" at bounding box center [570, 65] width 108 height 17
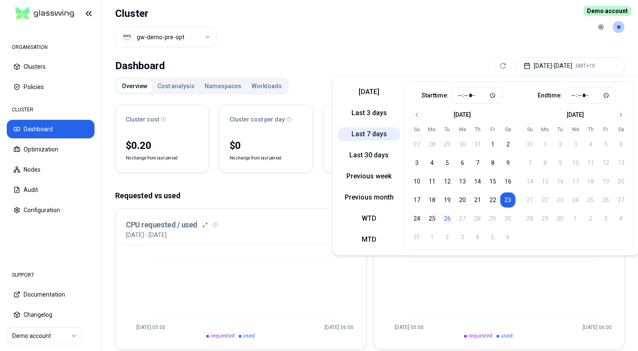
click at [365, 133] on button "Last 7 days" at bounding box center [369, 133] width 62 height 13
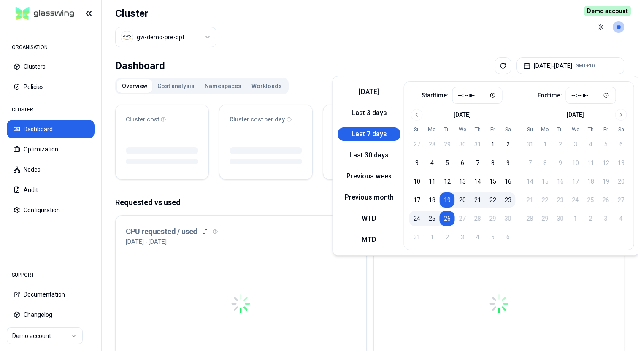
type input "*****"
click at [371, 51] on header "Cluster gw-demo-pre-opt Toggle theme **" at bounding box center [370, 27] width 536 height 54
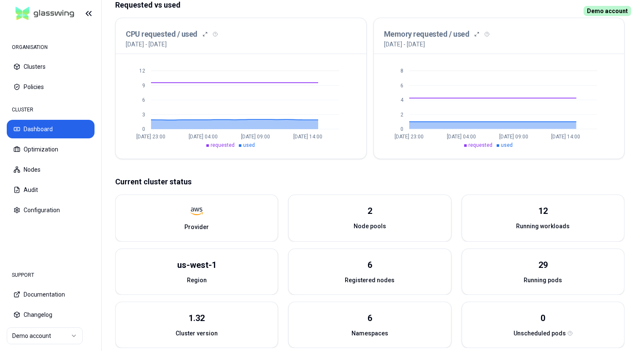
scroll to position [191, 0]
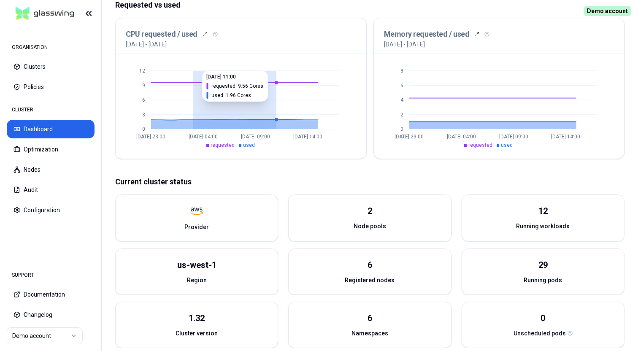
drag, startPoint x: 195, startPoint y: 97, endPoint x: 295, endPoint y: 97, distance: 100.4
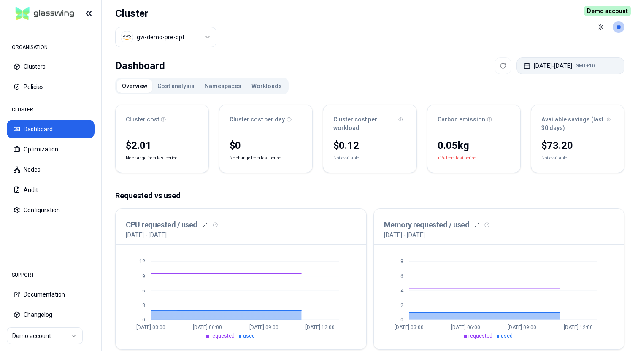
click at [541, 63] on button "Aug 25, 2025 - Aug 25, 2025 GMT+10" at bounding box center [570, 65] width 108 height 17
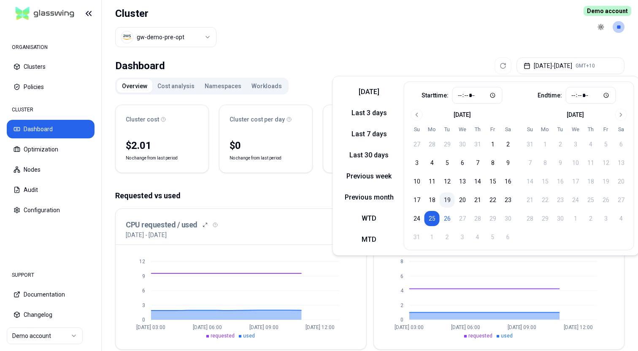
click at [452, 199] on button "19" at bounding box center [446, 199] width 15 height 15
type input "*****"
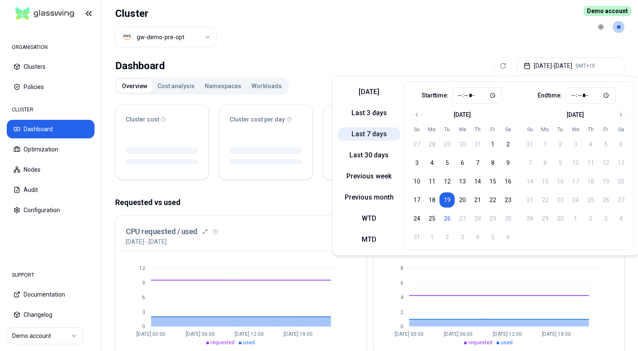
click at [369, 139] on button "Last 7 days" at bounding box center [369, 133] width 62 height 13
type input "*****"
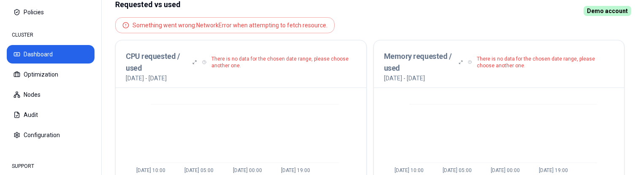
scroll to position [208, 0]
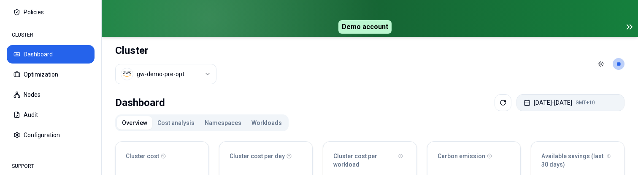
click at [547, 106] on button "[DATE] - [DATE] GMT+10" at bounding box center [570, 102] width 108 height 17
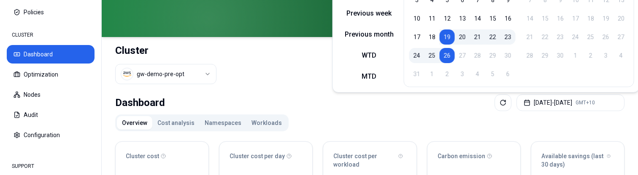
click at [327, 109] on div "Dashboard [DATE] - [DATE] GMT+10" at bounding box center [369, 102] width 509 height 17
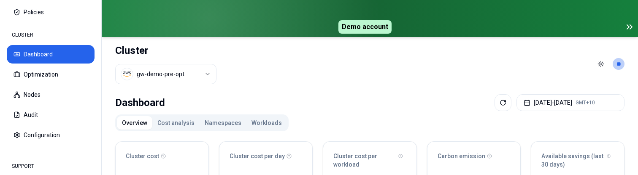
click at [550, 104] on button "[DATE] - [DATE] GMT+10" at bounding box center [570, 102] width 108 height 17
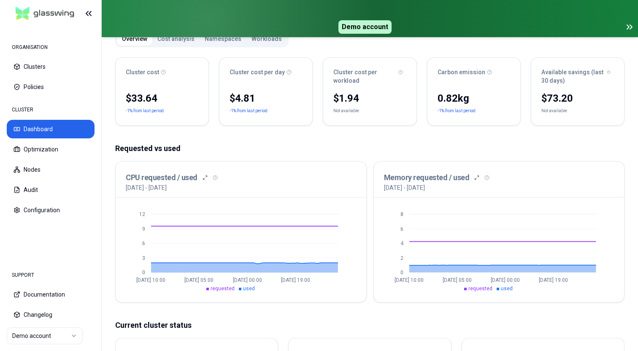
scroll to position [87, 0]
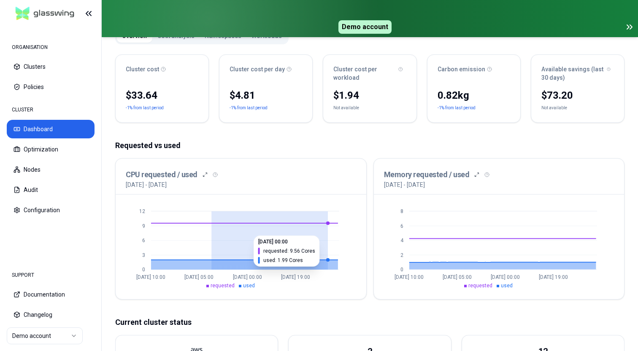
drag, startPoint x: 211, startPoint y: 231, endPoint x: 226, endPoint y: 231, distance: 15.2
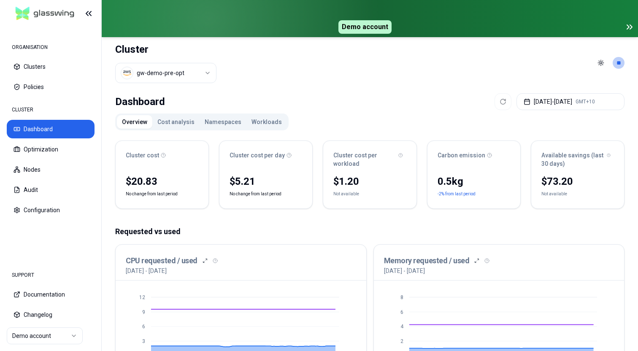
scroll to position [1, 0]
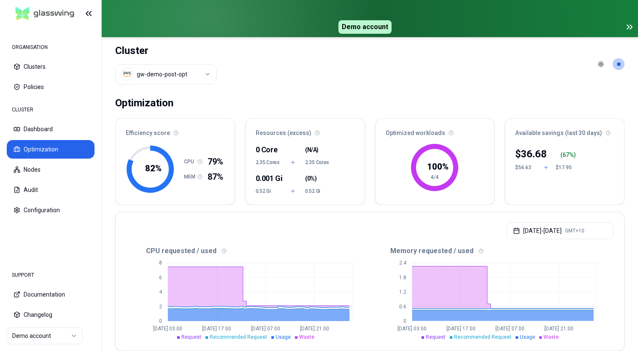
scroll to position [167, 0]
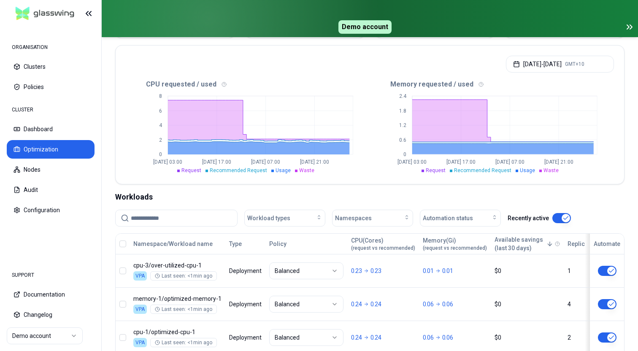
click at [633, 28] on icon at bounding box center [629, 27] width 10 height 10
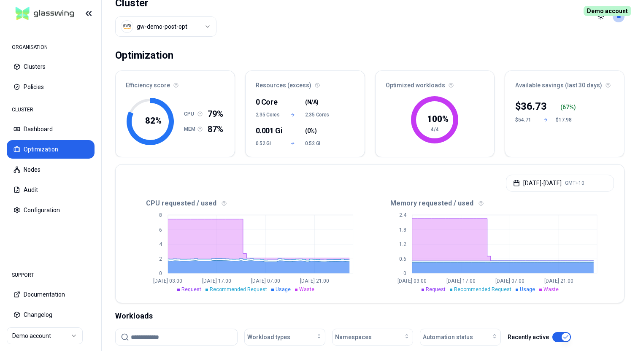
scroll to position [0, 0]
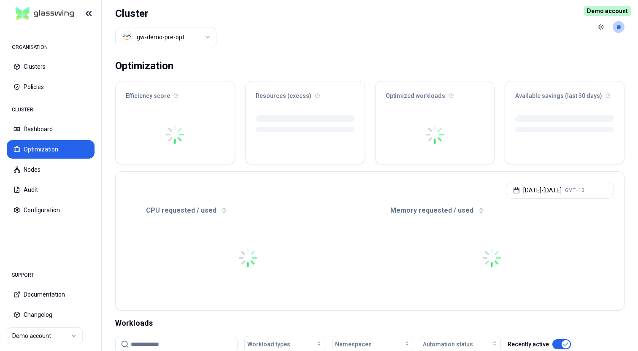
scroll to position [160, 0]
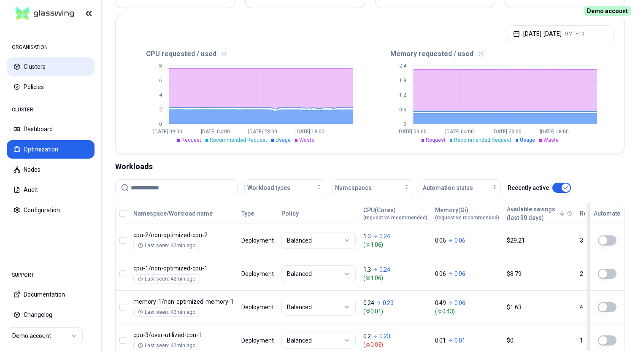
click at [38, 65] on button "Clusters" at bounding box center [51, 66] width 88 height 19
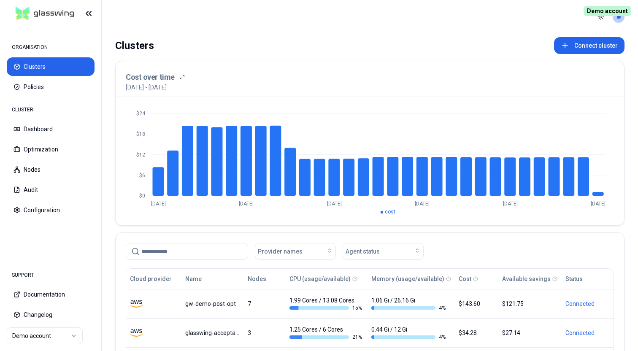
click at [280, 53] on div "Clusters Connect cluster" at bounding box center [369, 45] width 509 height 17
click at [575, 50] on button "Connect cluster" at bounding box center [589, 45] width 70 height 17
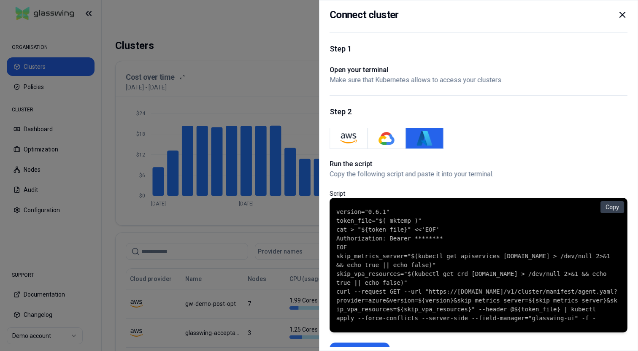
click at [619, 18] on icon at bounding box center [622, 15] width 10 height 10
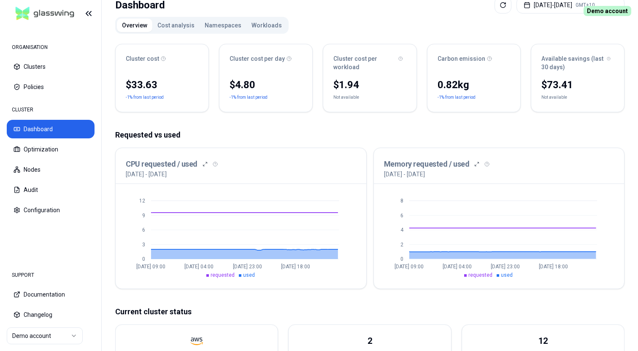
scroll to position [61, 0]
click at [182, 32] on button "Cost analysis" at bounding box center [175, 24] width 47 height 13
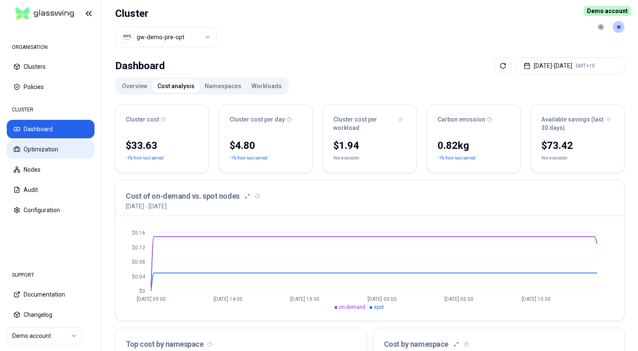
click at [62, 151] on button "Optimization" at bounding box center [51, 149] width 88 height 19
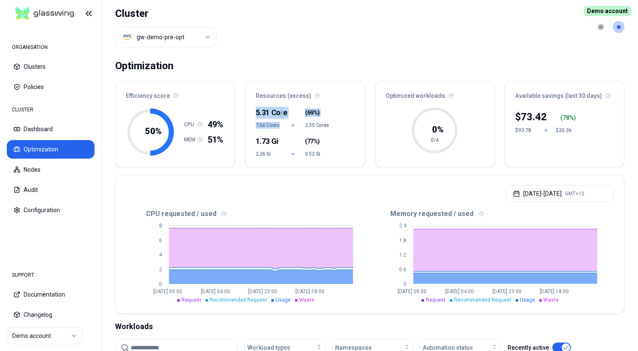
drag, startPoint x: 308, startPoint y: 133, endPoint x: 326, endPoint y: 87, distance: 49.7
click at [326, 87] on div "Resources (excess) 5.31 Core ( 69% ) 7.66 Cores 2.35 Cores 1.73 Gi ( 77% ) 2.26…" at bounding box center [305, 124] width 120 height 87
click at [335, 64] on div "Optimization" at bounding box center [369, 65] width 509 height 17
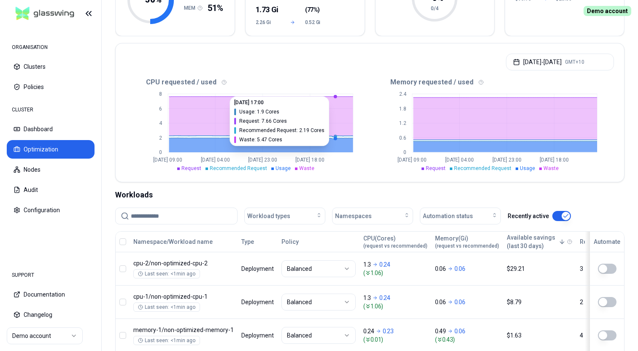
scroll to position [121, 0]
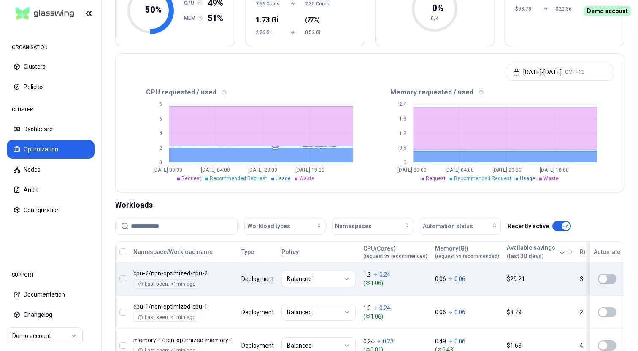
click at [308, 280] on html "ORGANISATION Clusters Policies CLUSTER Dashboard Optimization Nodes Audit Confi…" at bounding box center [319, 175] width 638 height 351
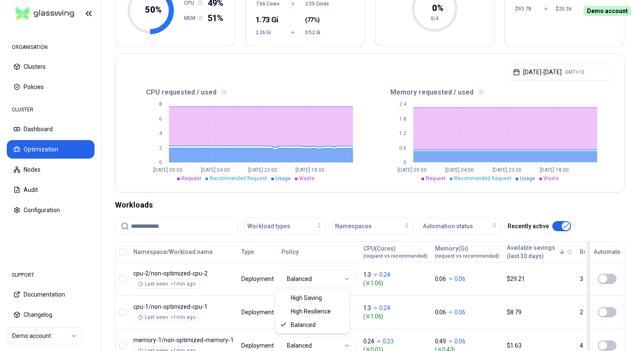
click at [320, 203] on html "ORGANISATION Clusters Policies CLUSTER Dashboard Optimization Nodes Audit Confi…" at bounding box center [319, 175] width 638 height 351
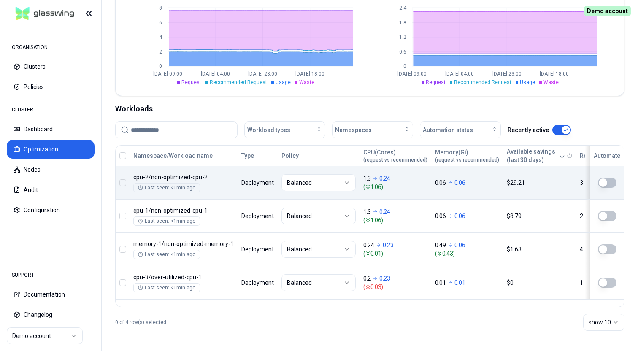
scroll to position [218, 0]
click at [321, 180] on html "ORGANISATION Clusters Policies CLUSTER Dashboard Optimization Nodes Audit Confi…" at bounding box center [319, 175] width 638 height 351
click at [319, 185] on html "ORGANISATION Clusters Policies CLUSTER Dashboard Optimization Nodes Audit Confi…" at bounding box center [319, 175] width 638 height 351
